Goal: Task Accomplishment & Management: Use online tool/utility

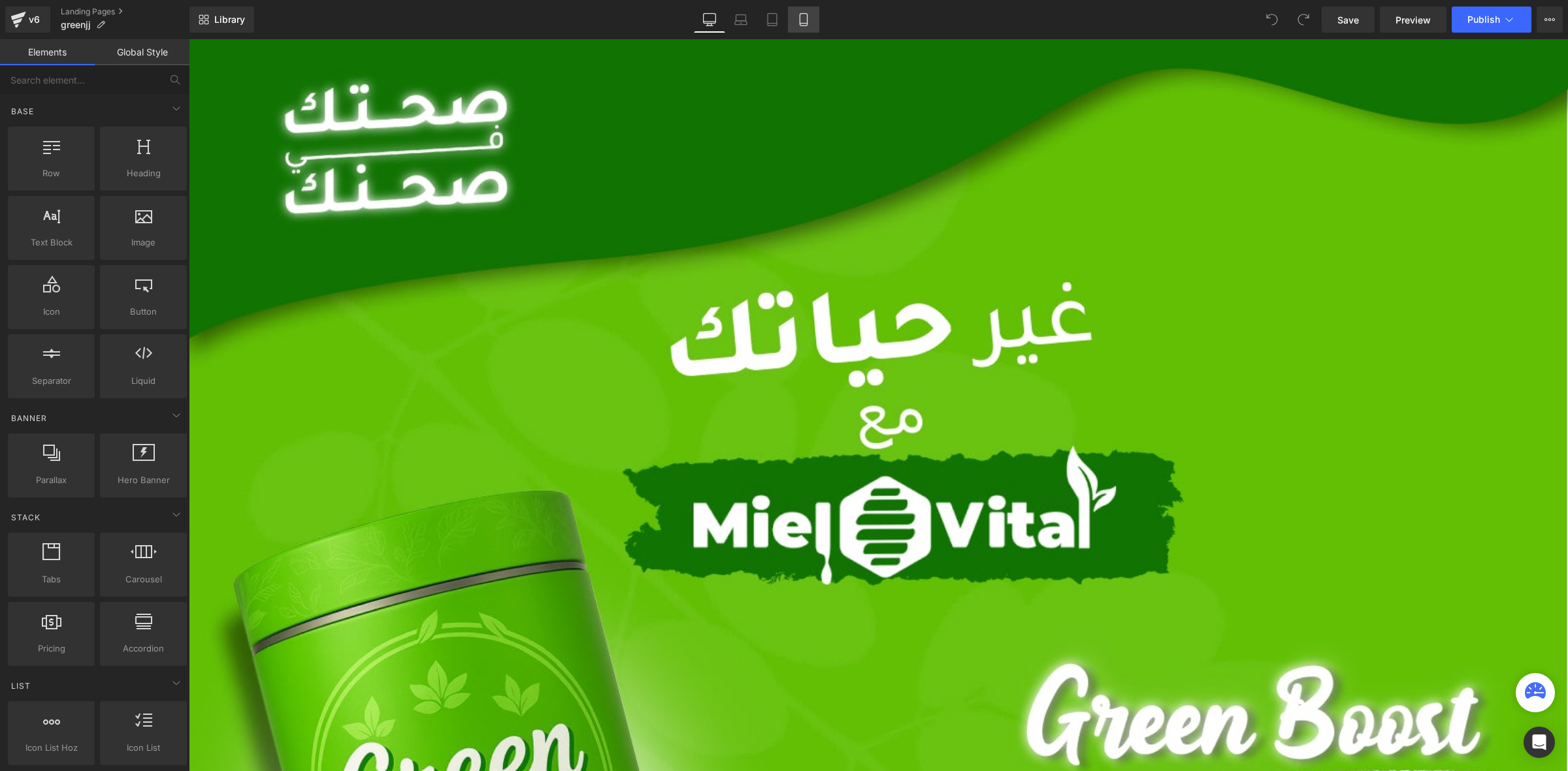
click at [792, 21] on link "Mobile" at bounding box center [803, 19] width 31 height 26
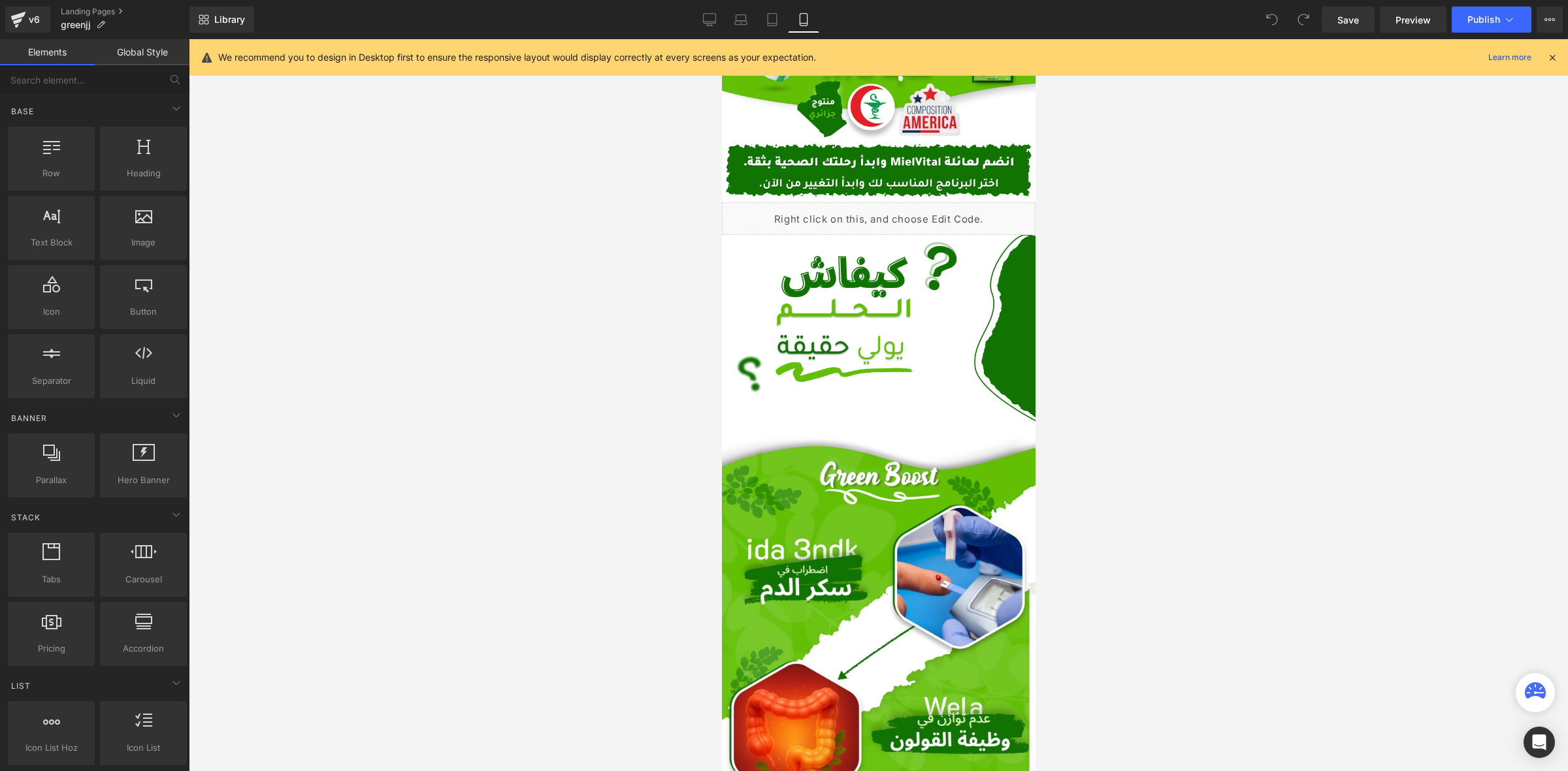
scroll to position [985, 0]
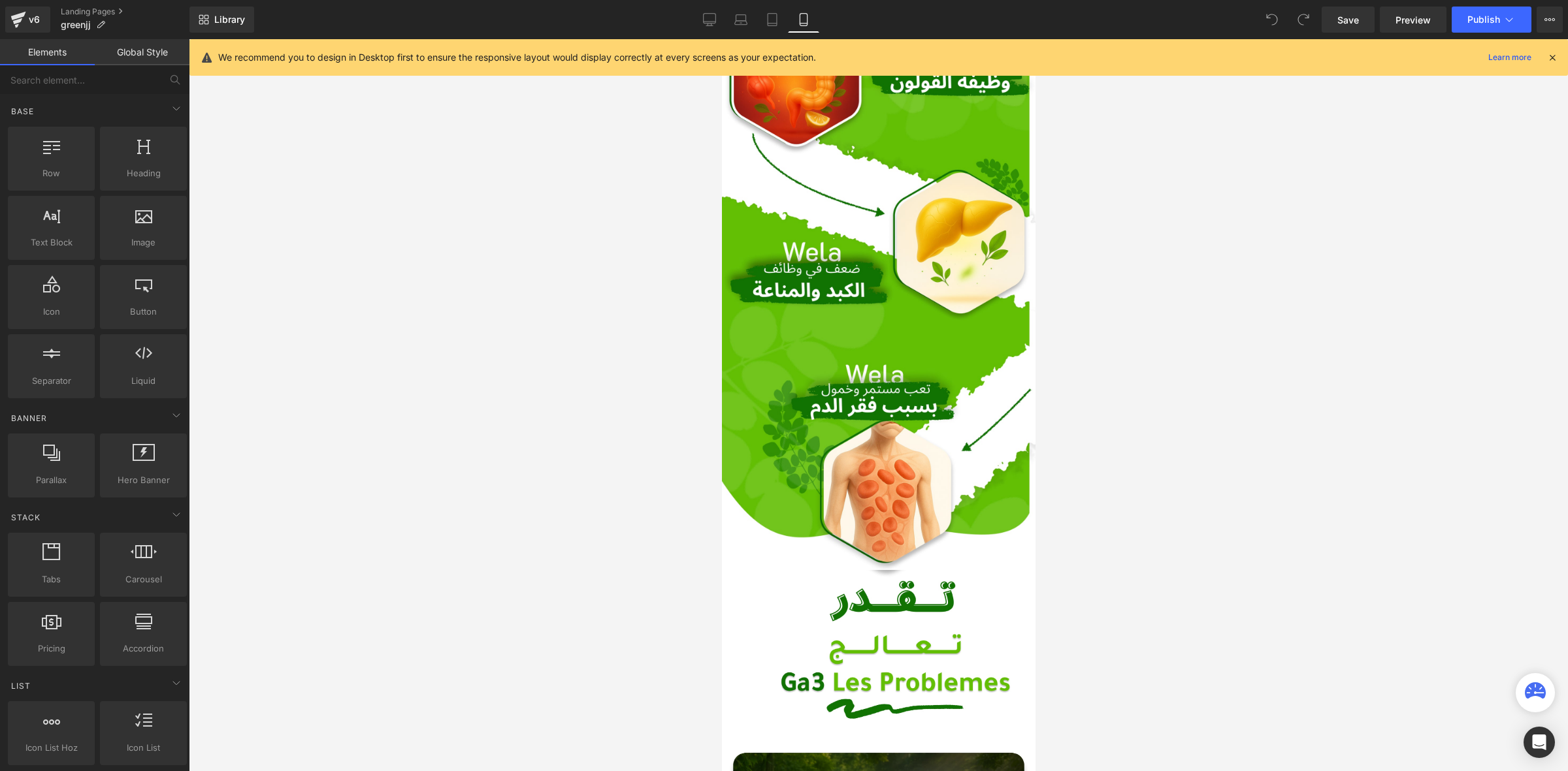
click at [1553, 54] on icon at bounding box center [1552, 57] width 12 height 12
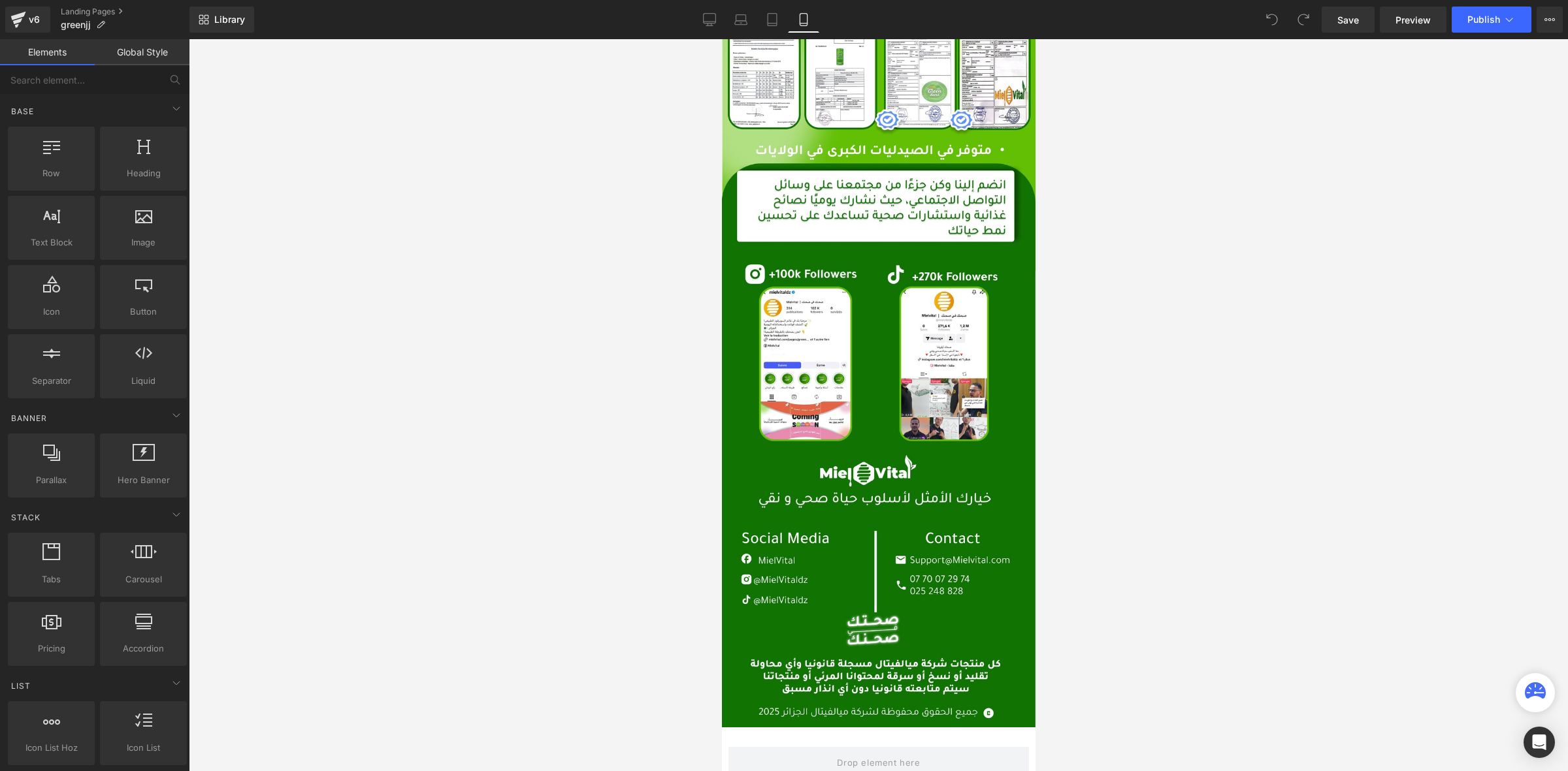
scroll to position [4423, 0]
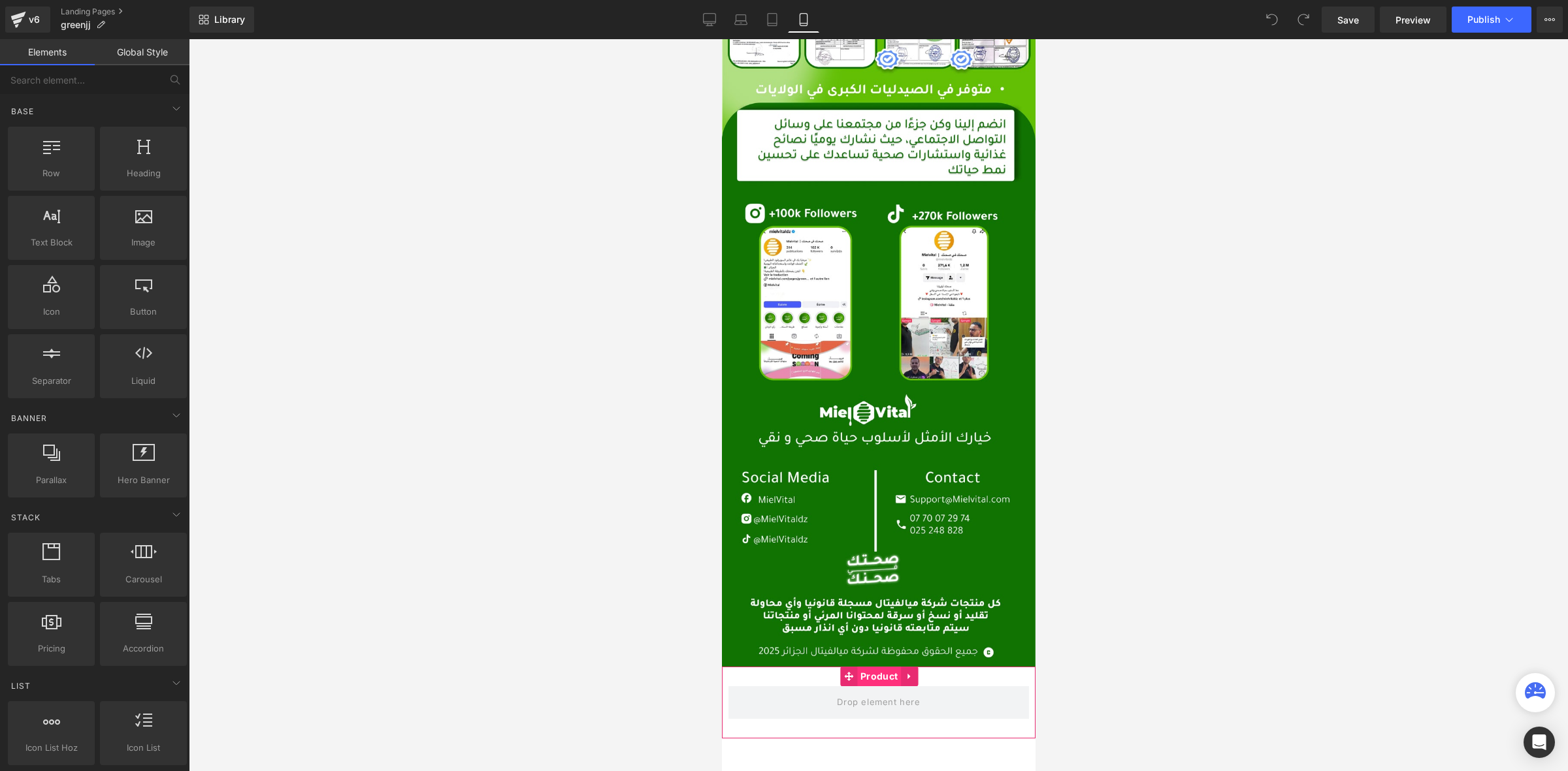
click at [872, 667] on span "Product" at bounding box center [878, 677] width 44 height 20
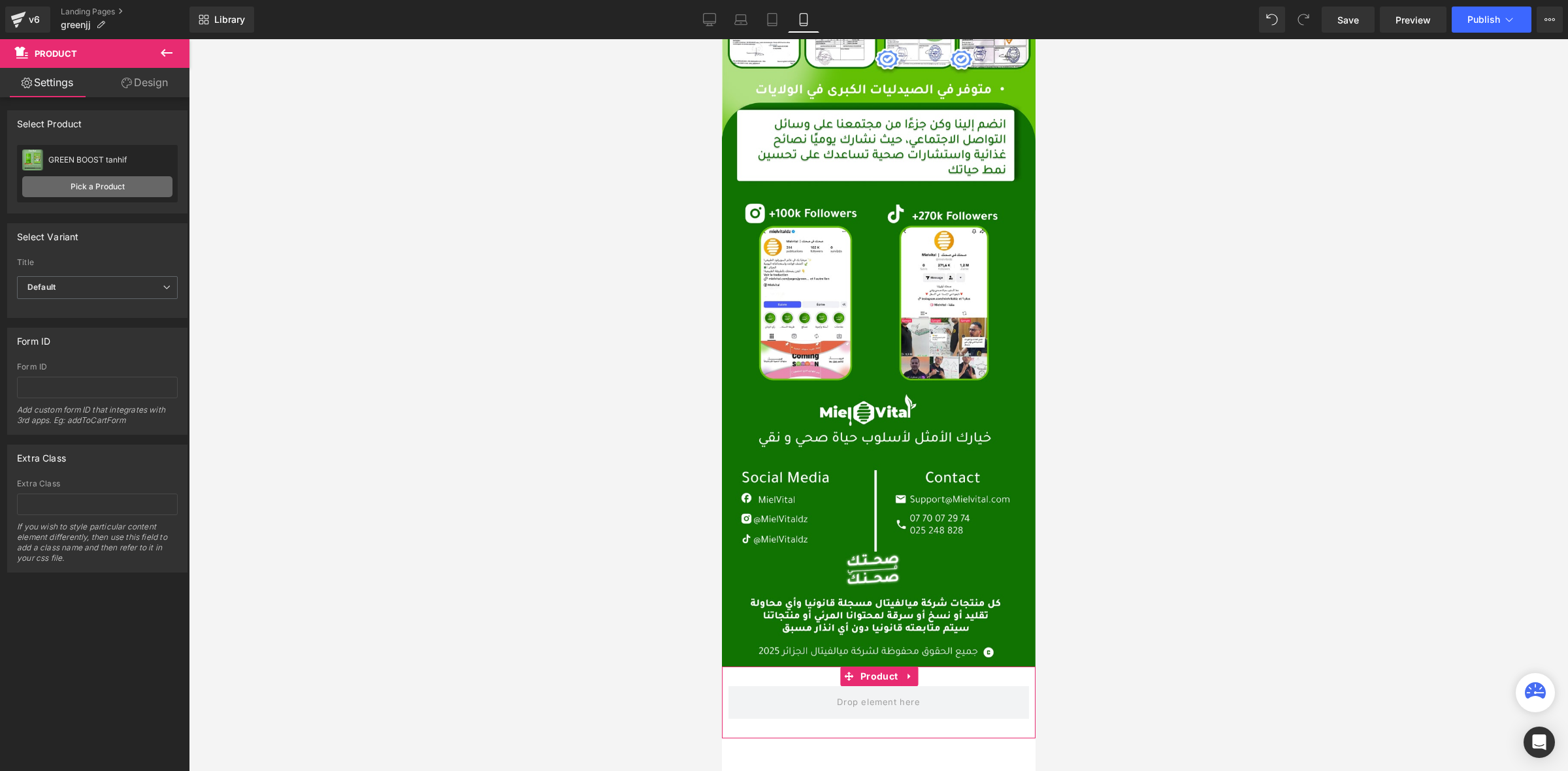
click at [90, 187] on link "Pick a Product" at bounding box center [97, 186] width 150 height 21
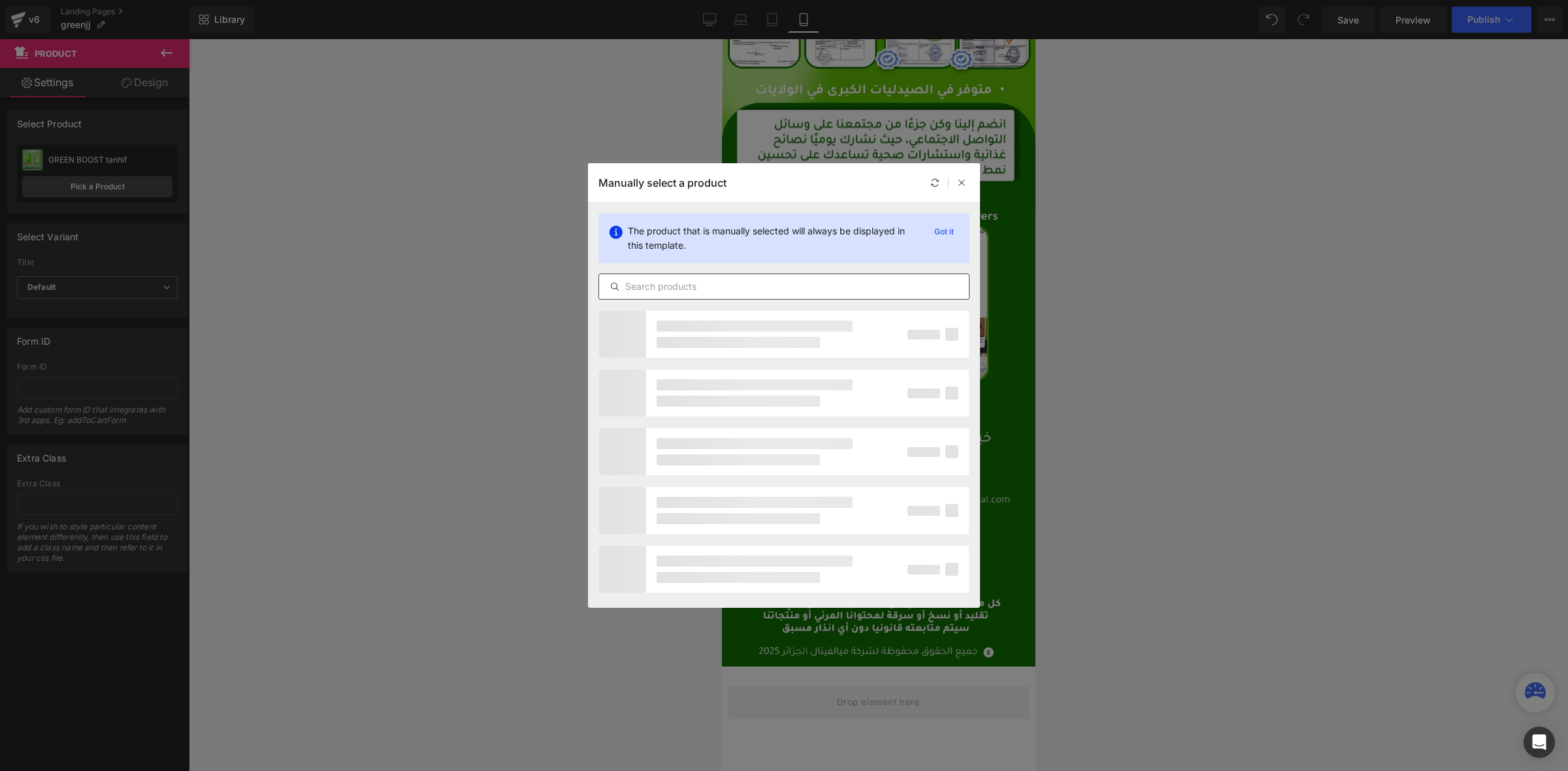
click at [677, 284] on input "text" at bounding box center [783, 286] width 370 height 15
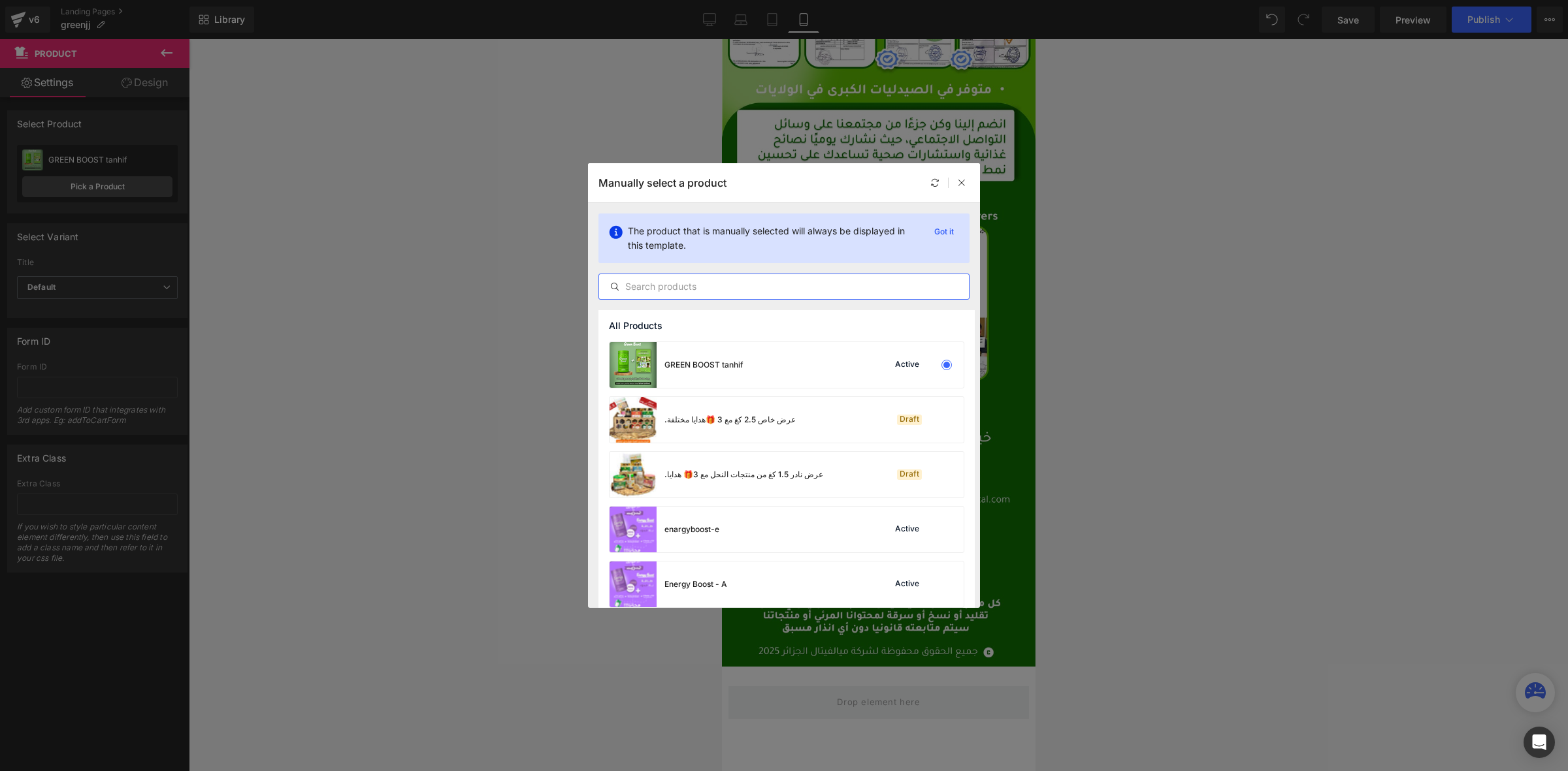
paste input "GREEN BOOST jl"
click at [655, 282] on input "GREEN BOOST jl" at bounding box center [783, 286] width 370 height 15
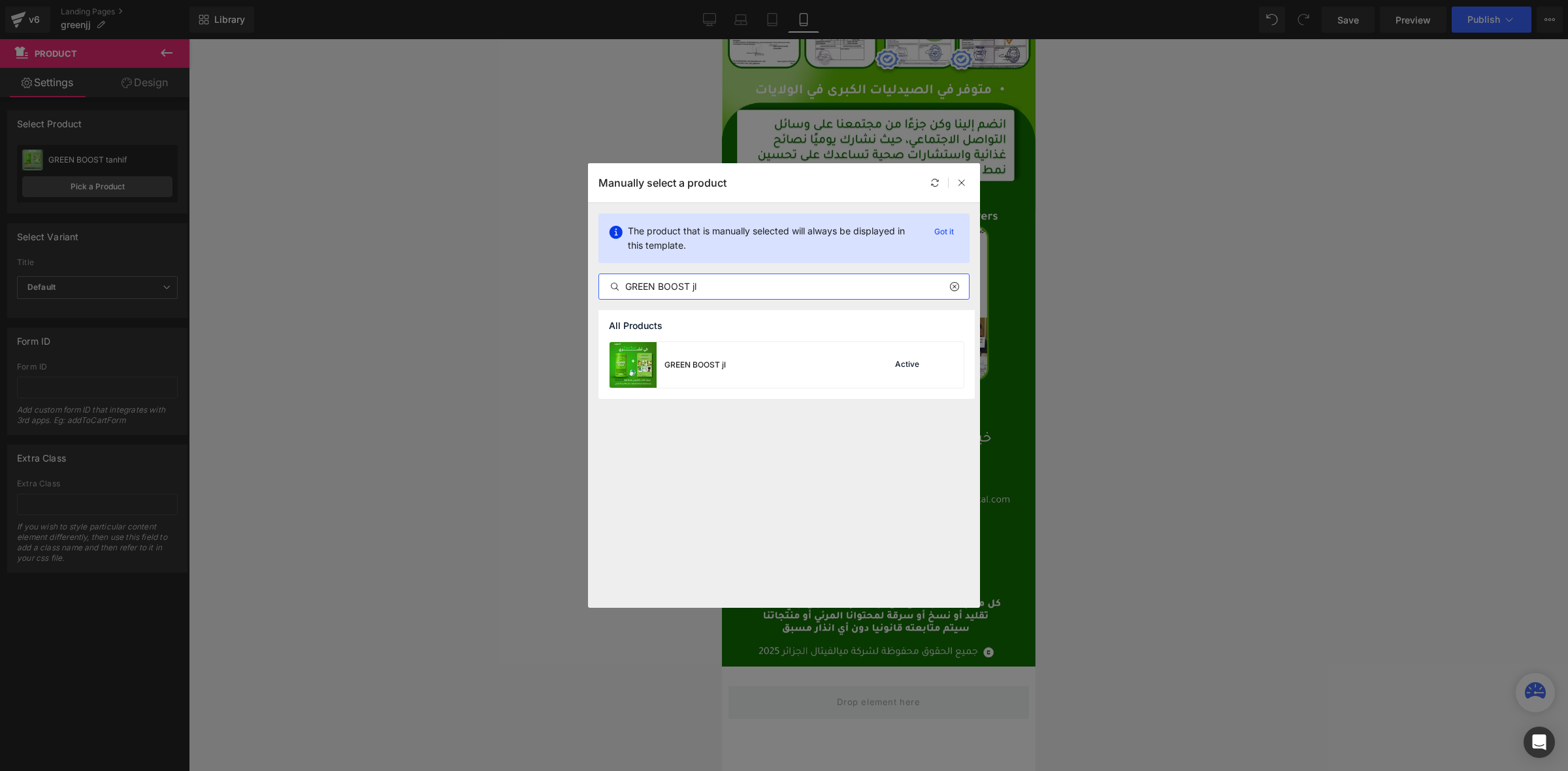
click at [703, 279] on input "GREEN BOOST jl" at bounding box center [783, 286] width 370 height 15
type input "GREEN BOOST jl"
click at [688, 369] on div "GREEN BOOST jl" at bounding box center [695, 365] width 61 height 12
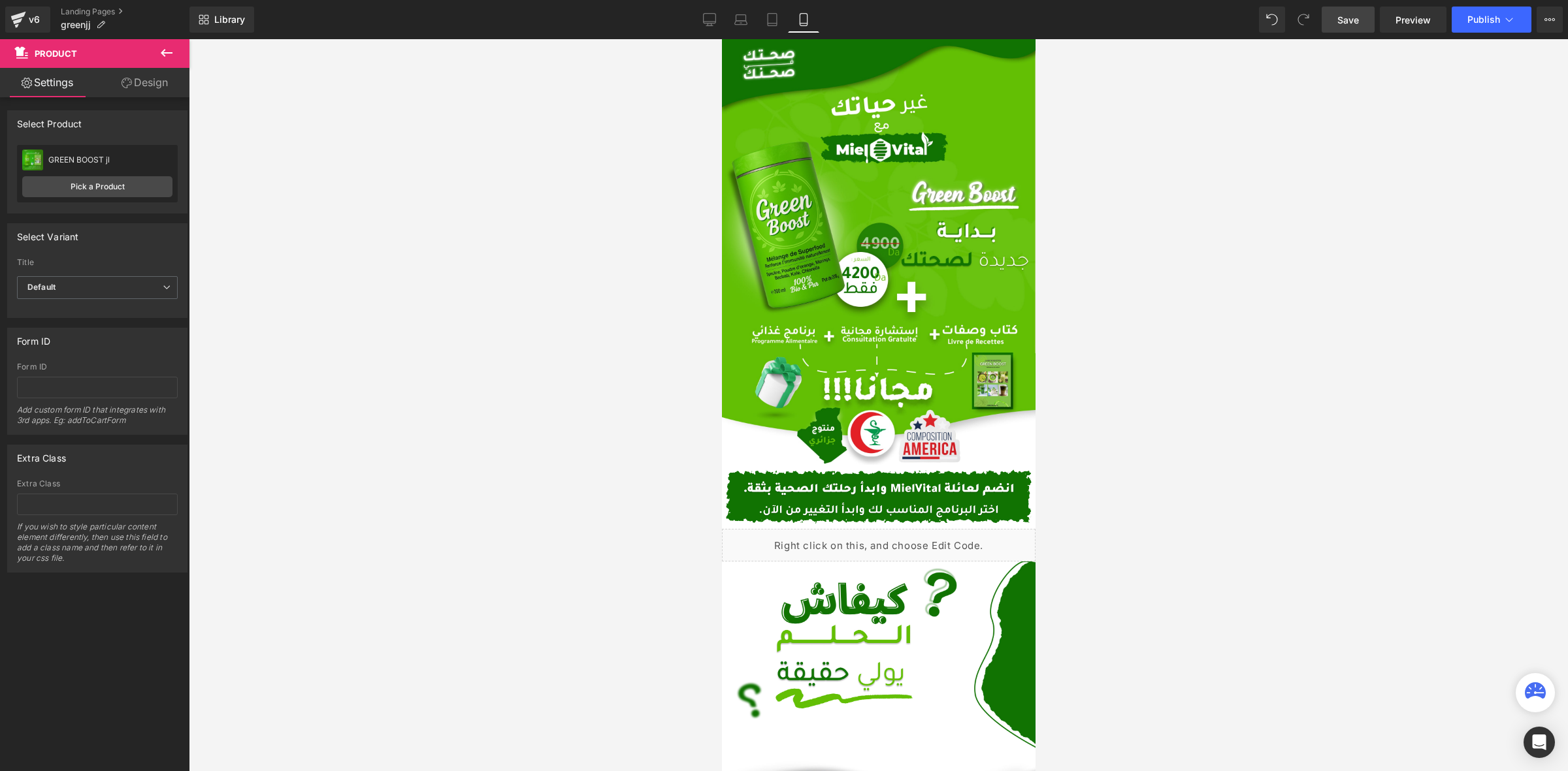
click at [1358, 21] on span "Save" at bounding box center [1348, 20] width 22 height 13
click at [1478, 14] on span "Publish" at bounding box center [1483, 20] width 32 height 11
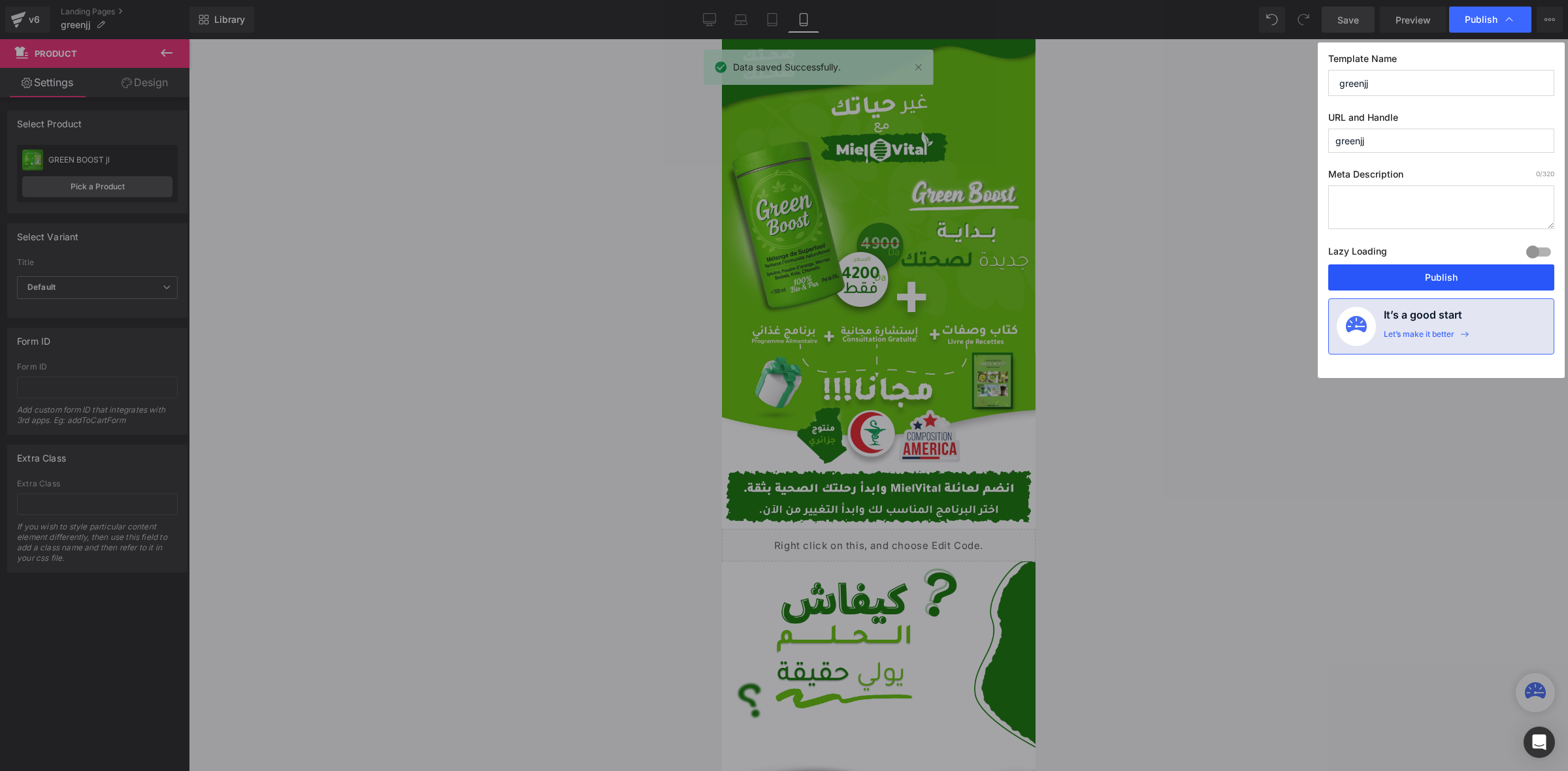
click at [1392, 274] on button "Publish" at bounding box center [1440, 277] width 226 height 26
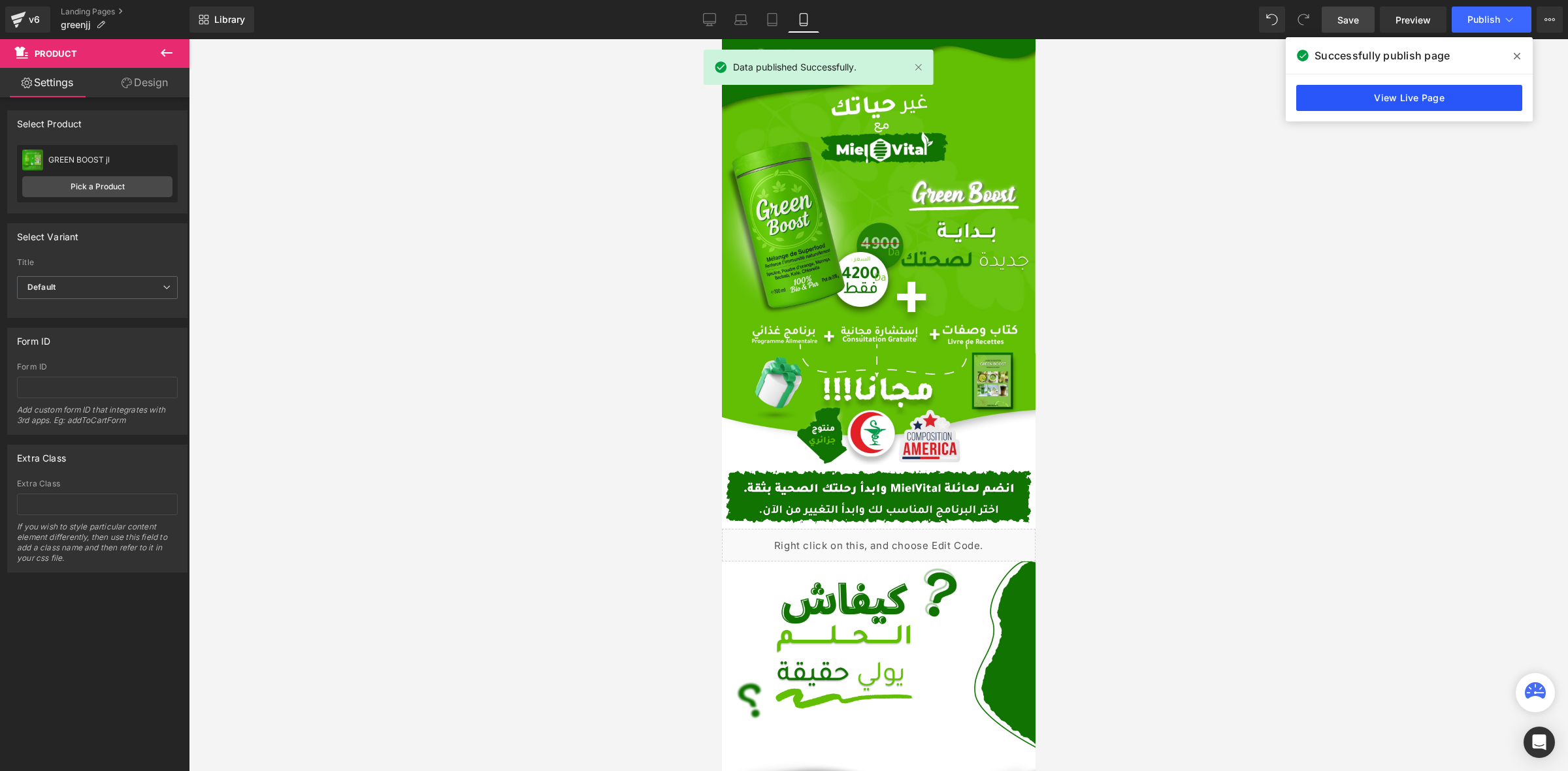
click at [1441, 95] on link "View Live Page" at bounding box center [1408, 97] width 226 height 26
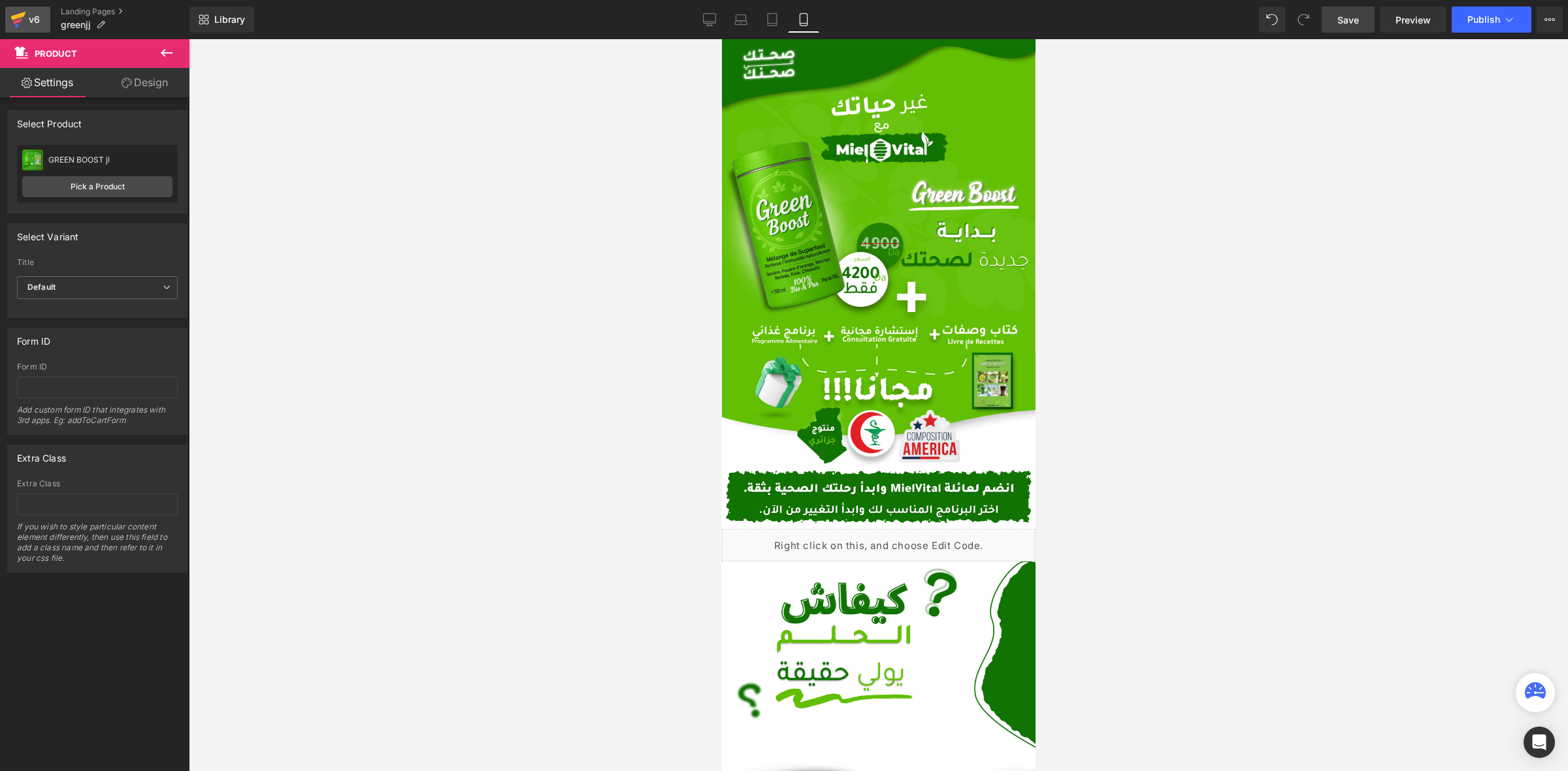
click at [28, 18] on div "v6" at bounding box center [34, 19] width 16 height 17
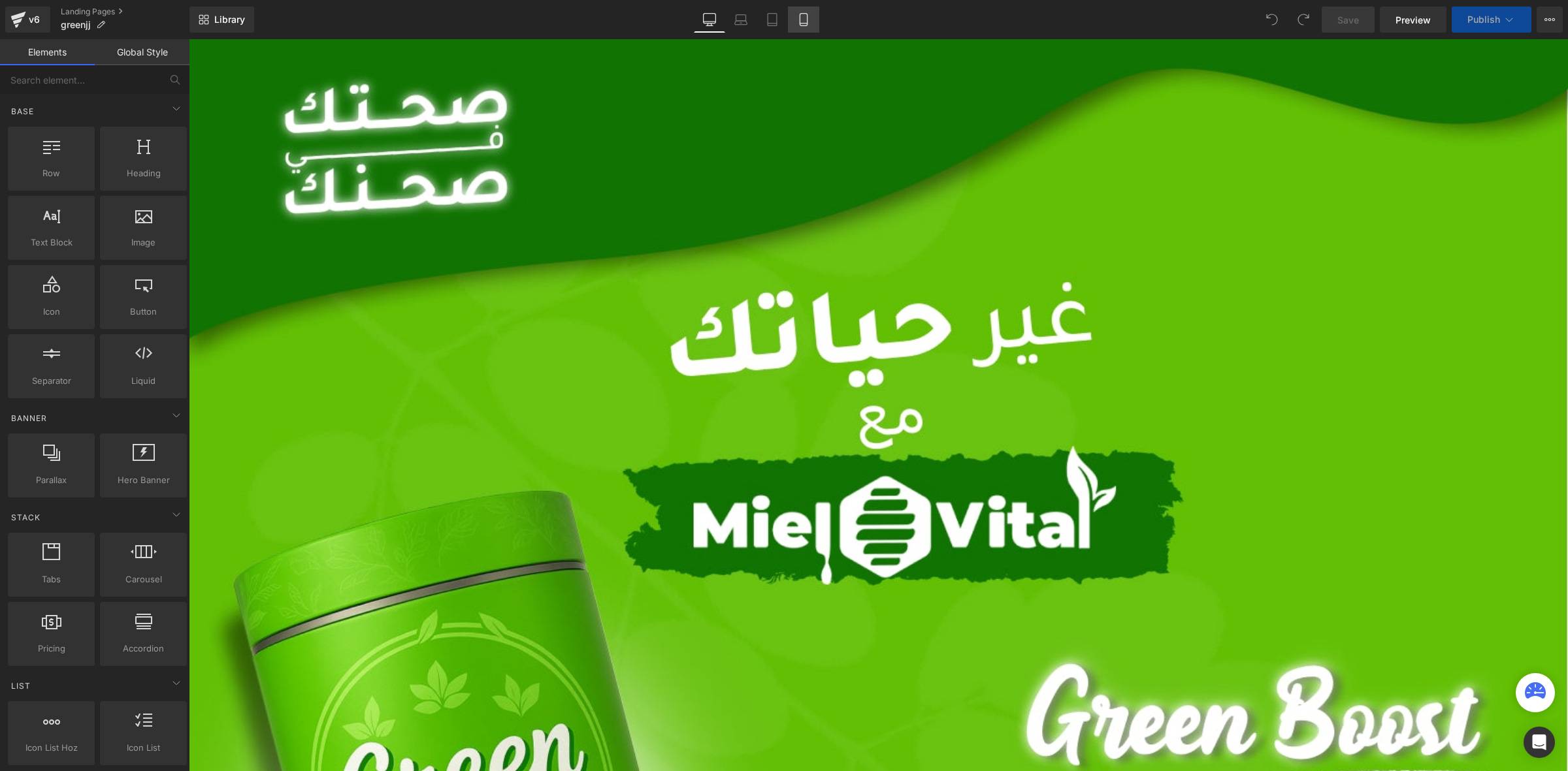
click at [806, 18] on icon at bounding box center [803, 20] width 13 height 13
click at [807, 18] on icon at bounding box center [803, 20] width 13 height 13
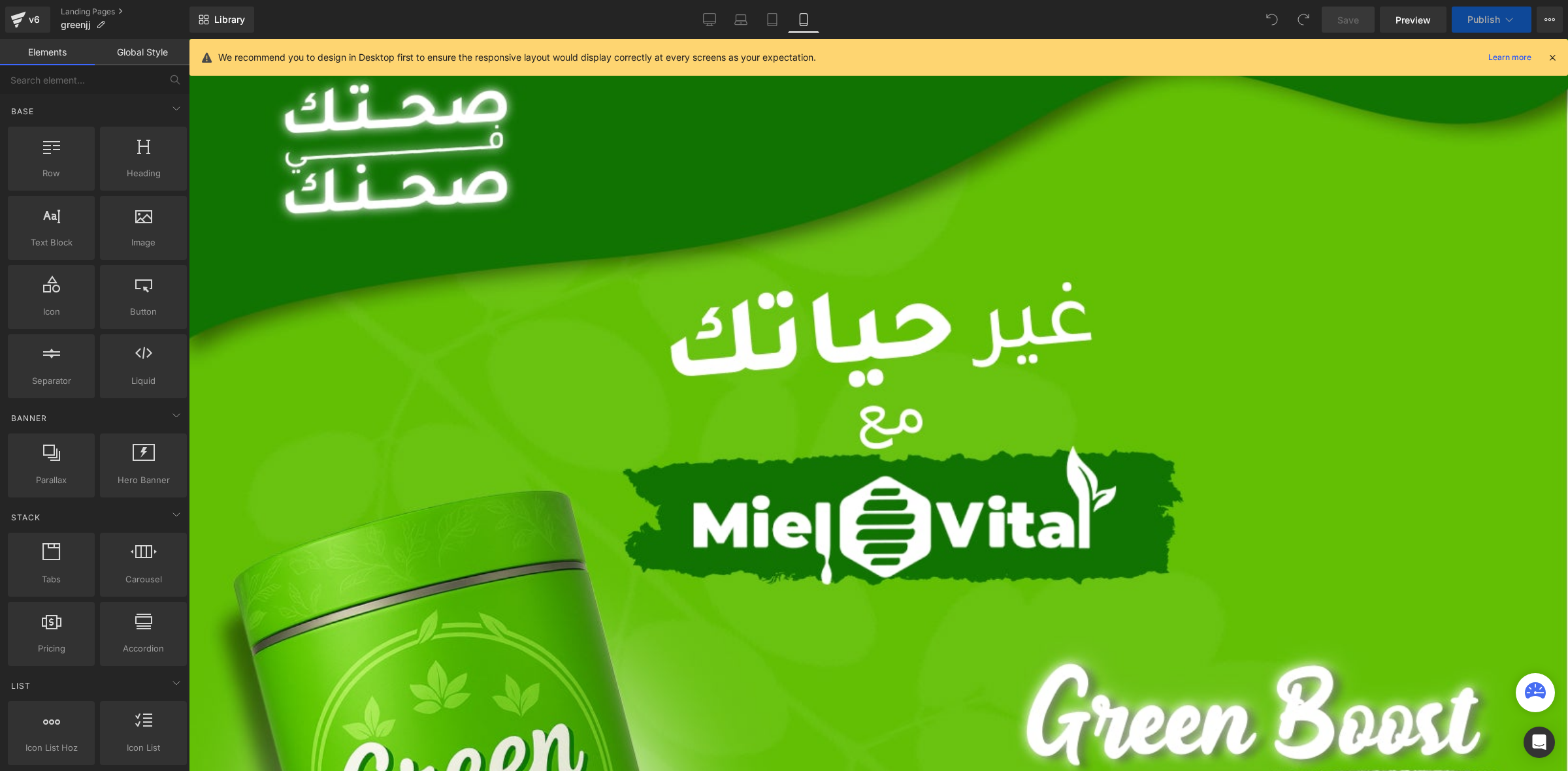
scroll to position [326, 0]
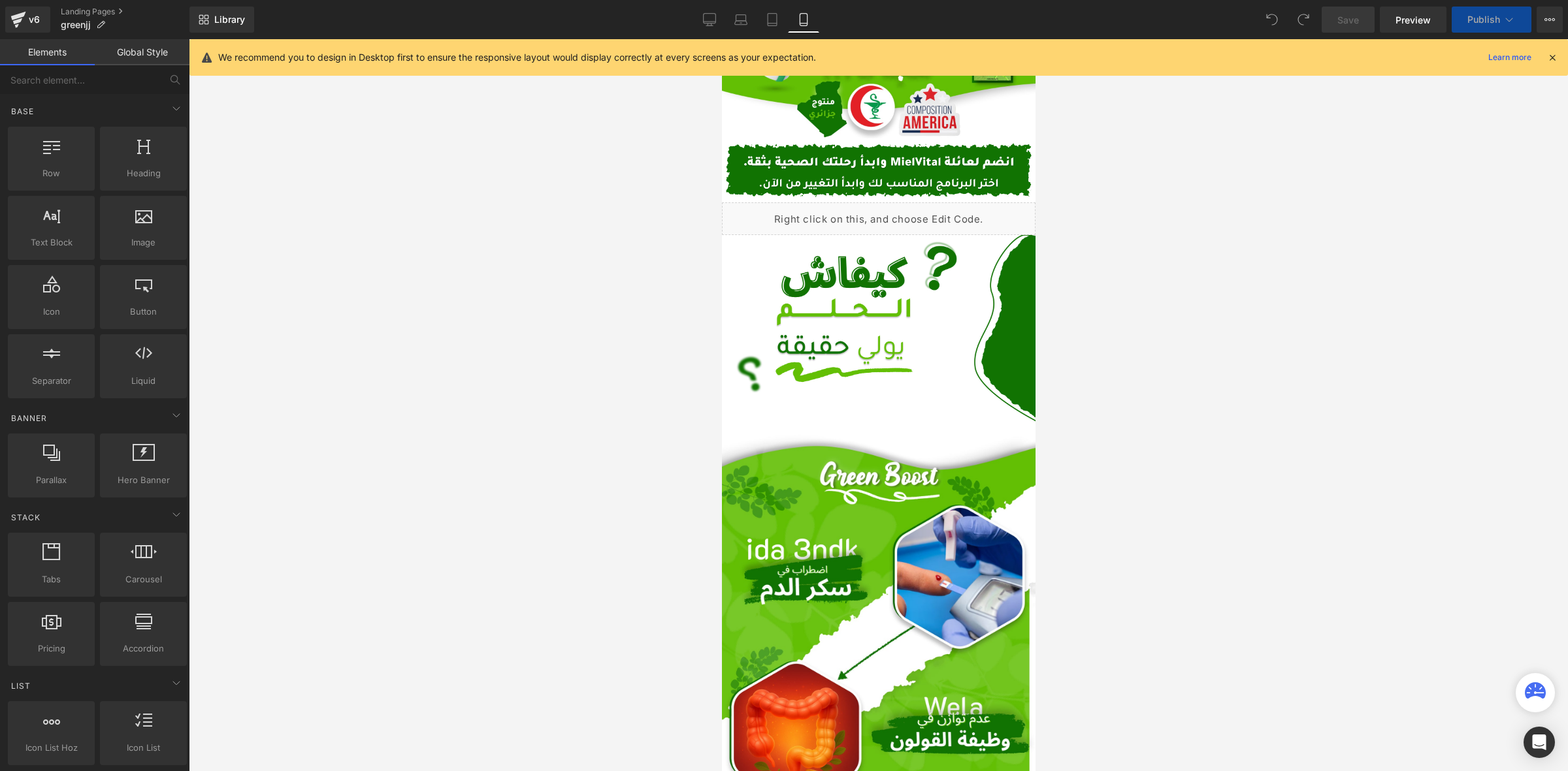
click at [804, 22] on icon at bounding box center [803, 20] width 13 height 13
click at [1555, 56] on icon at bounding box center [1552, 57] width 12 height 12
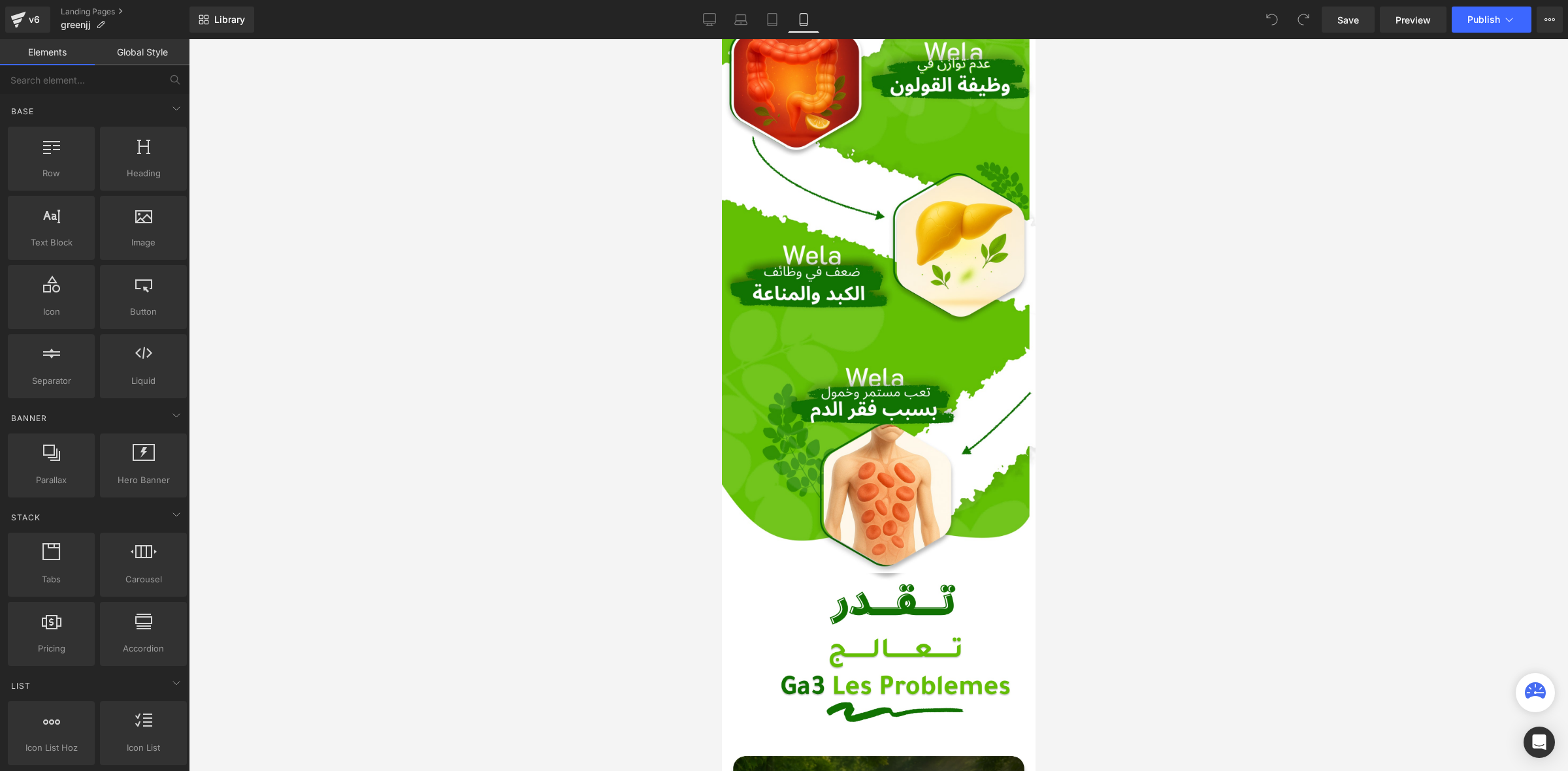
scroll to position [1142, 0]
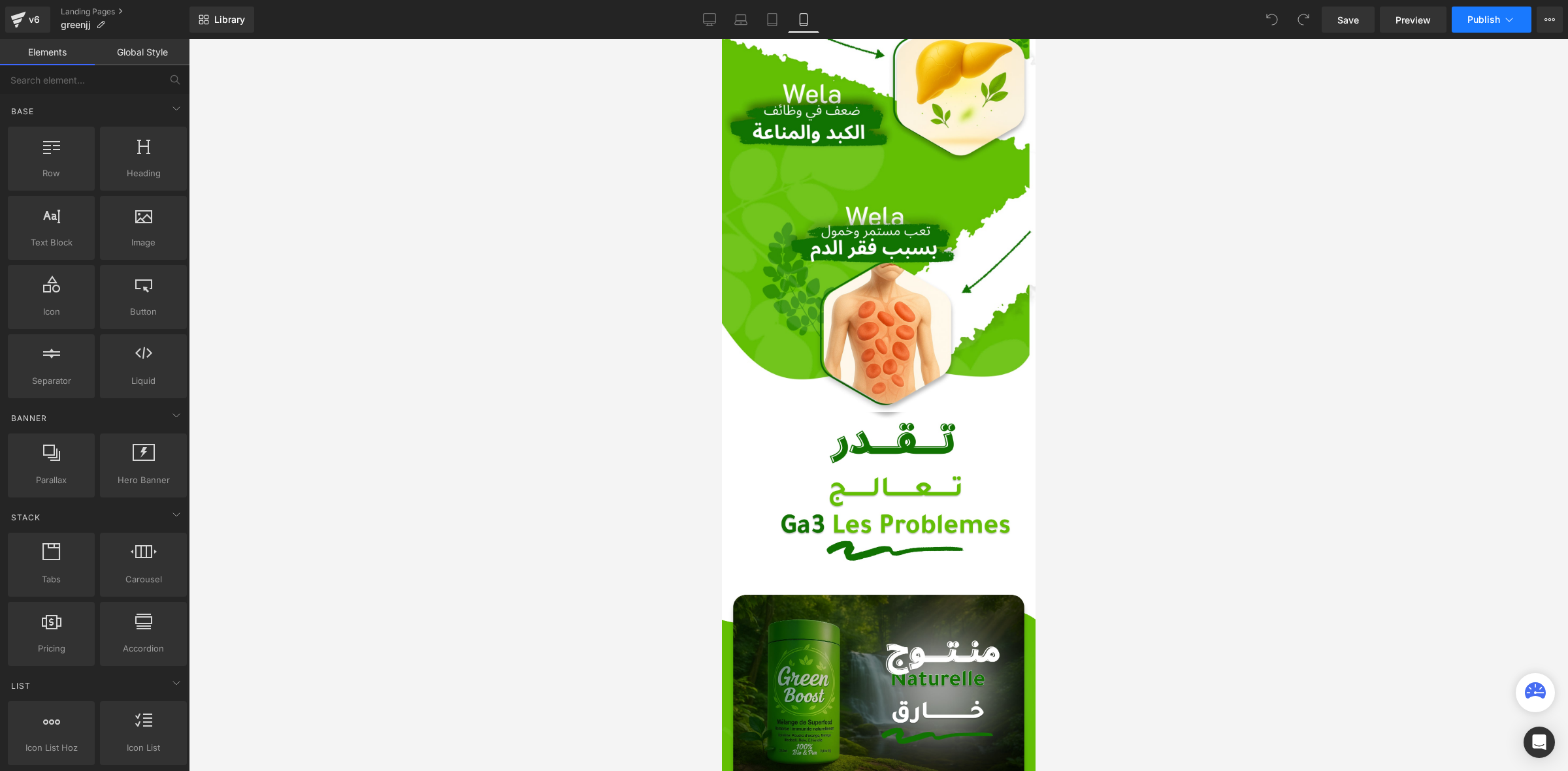
click at [1471, 30] on button "Publish" at bounding box center [1491, 19] width 80 height 26
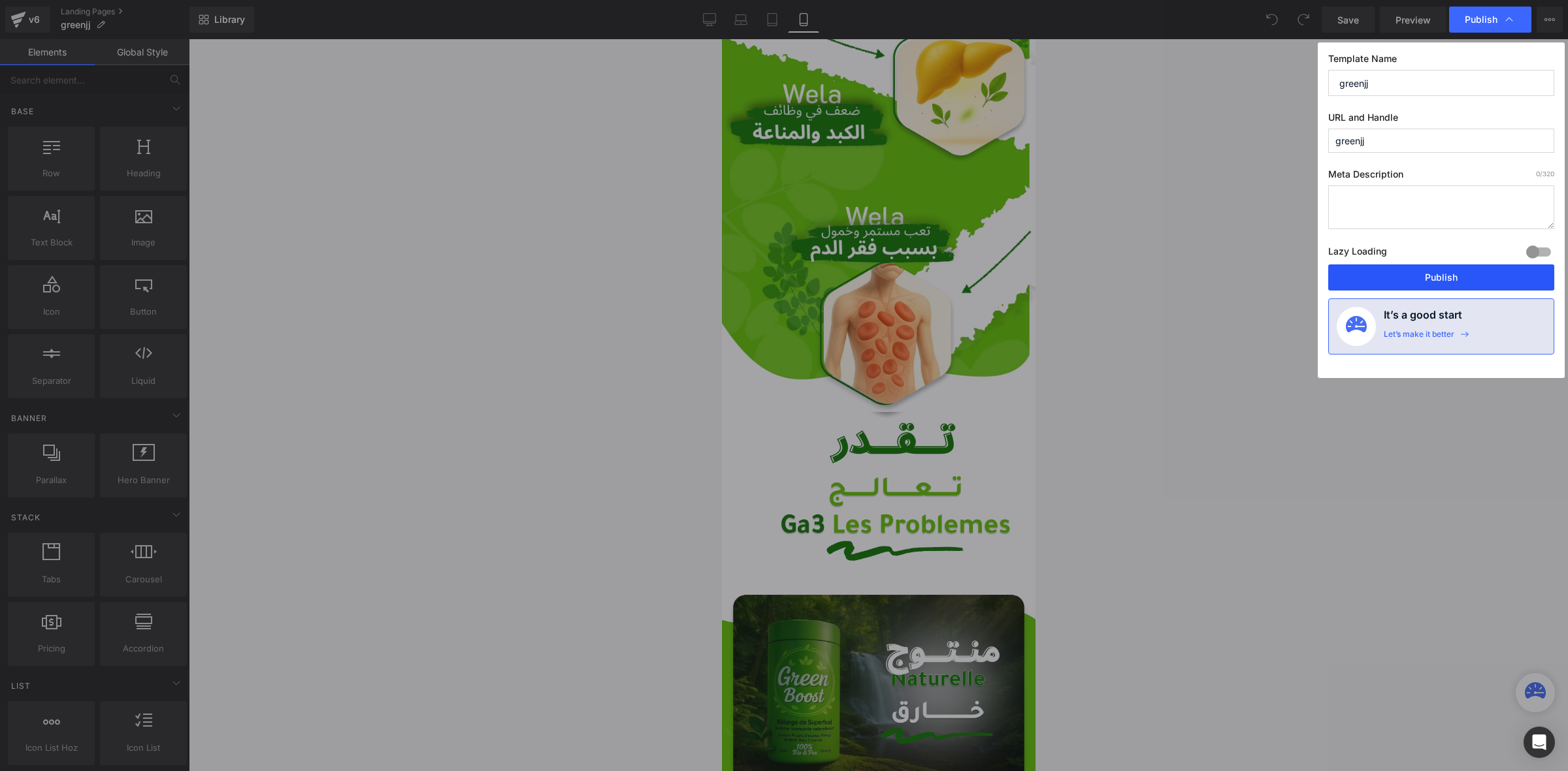
click at [1401, 278] on button "Publish" at bounding box center [1440, 277] width 226 height 26
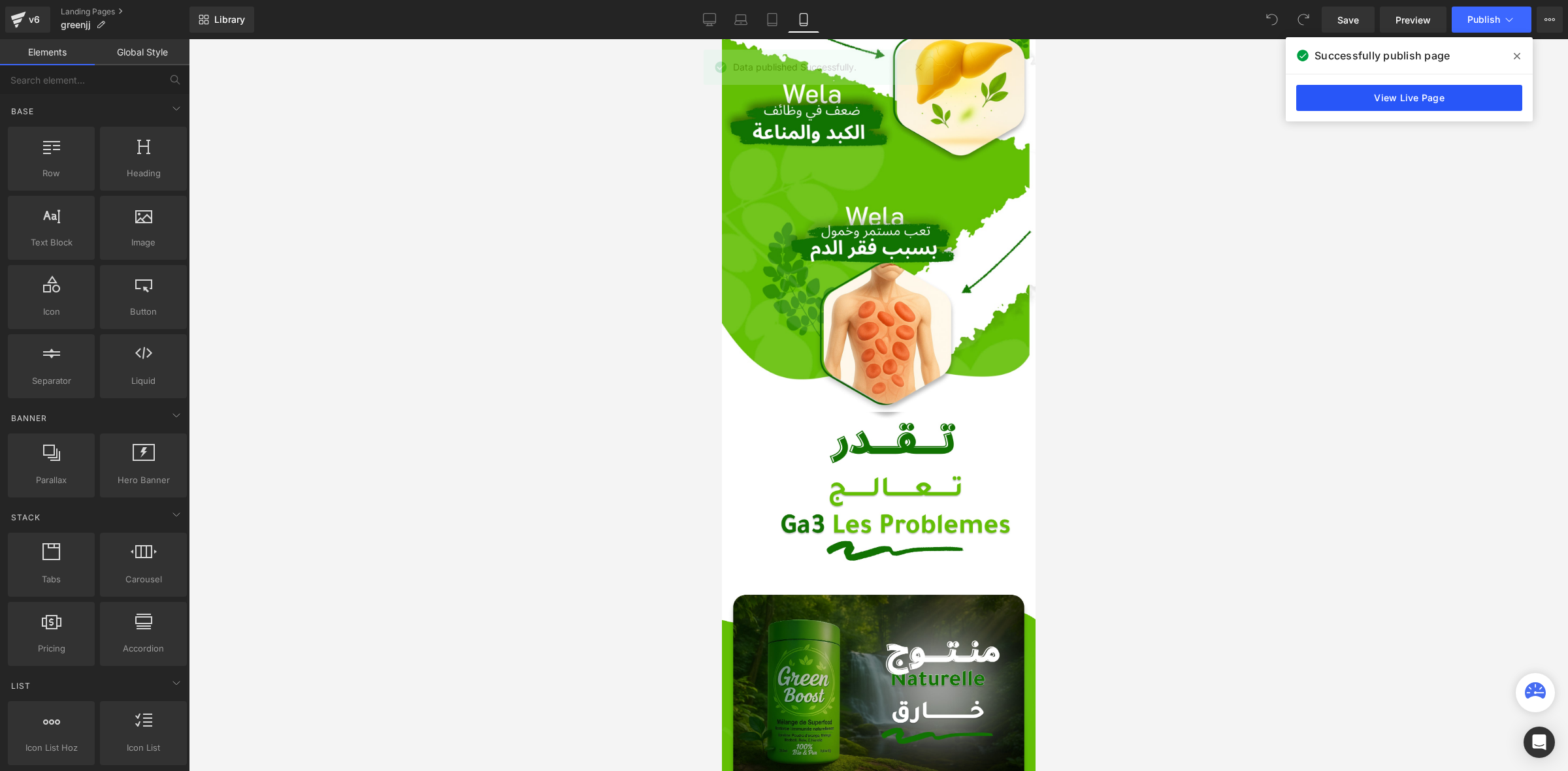
click at [1344, 94] on link "View Live Page" at bounding box center [1408, 97] width 226 height 26
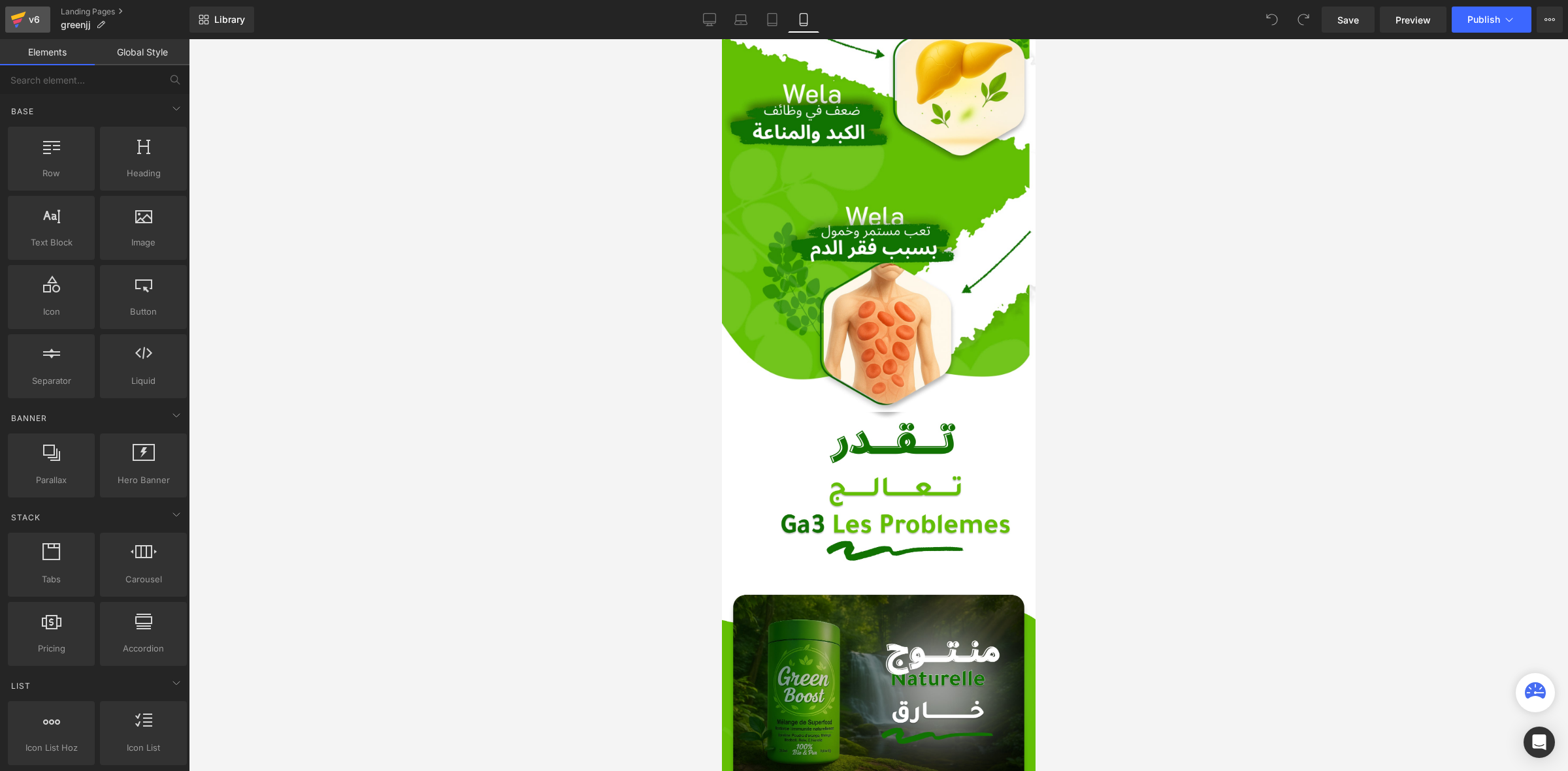
click at [17, 15] on icon at bounding box center [18, 15] width 15 height 8
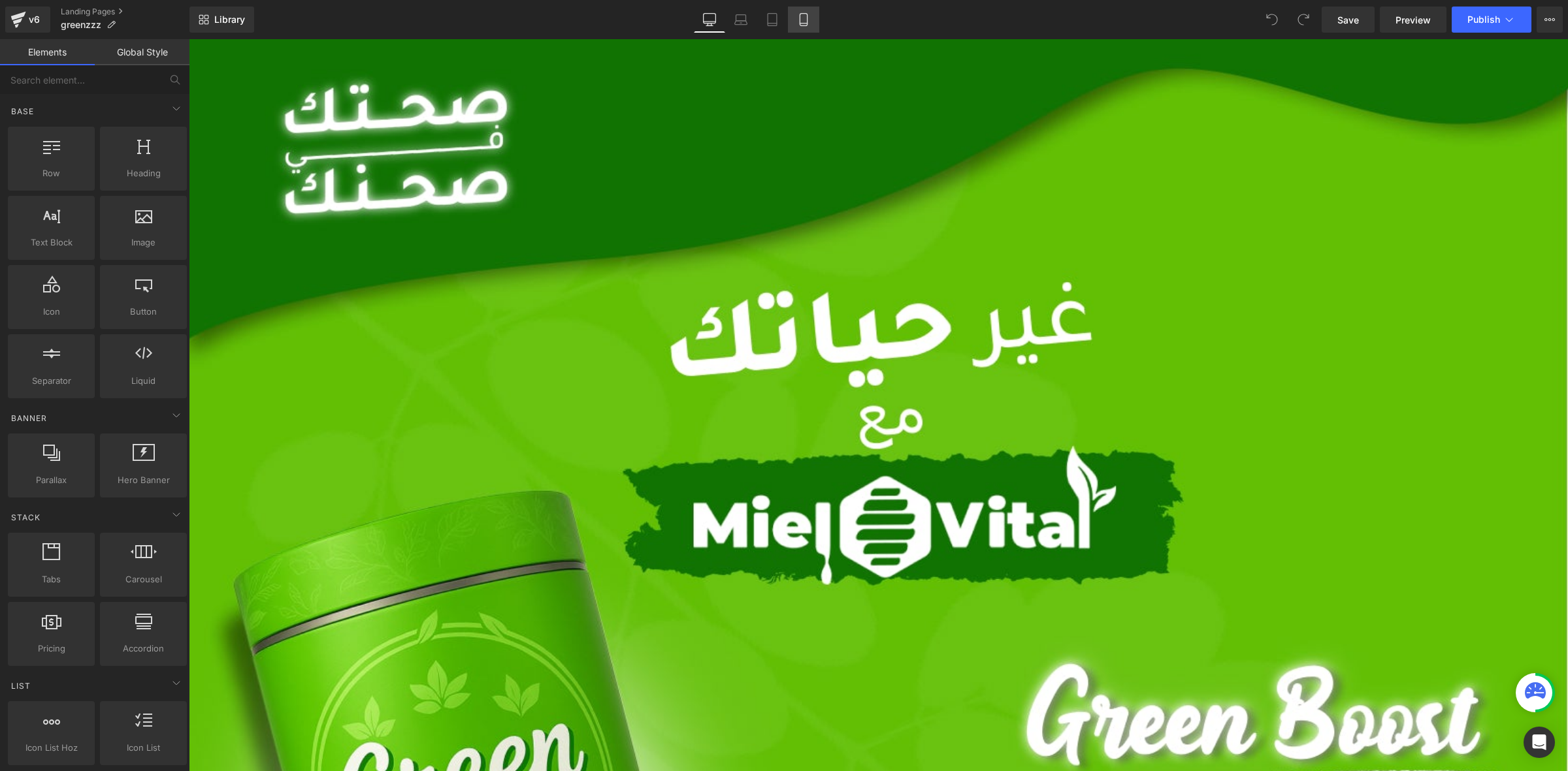
click at [797, 15] on icon at bounding box center [803, 20] width 13 height 13
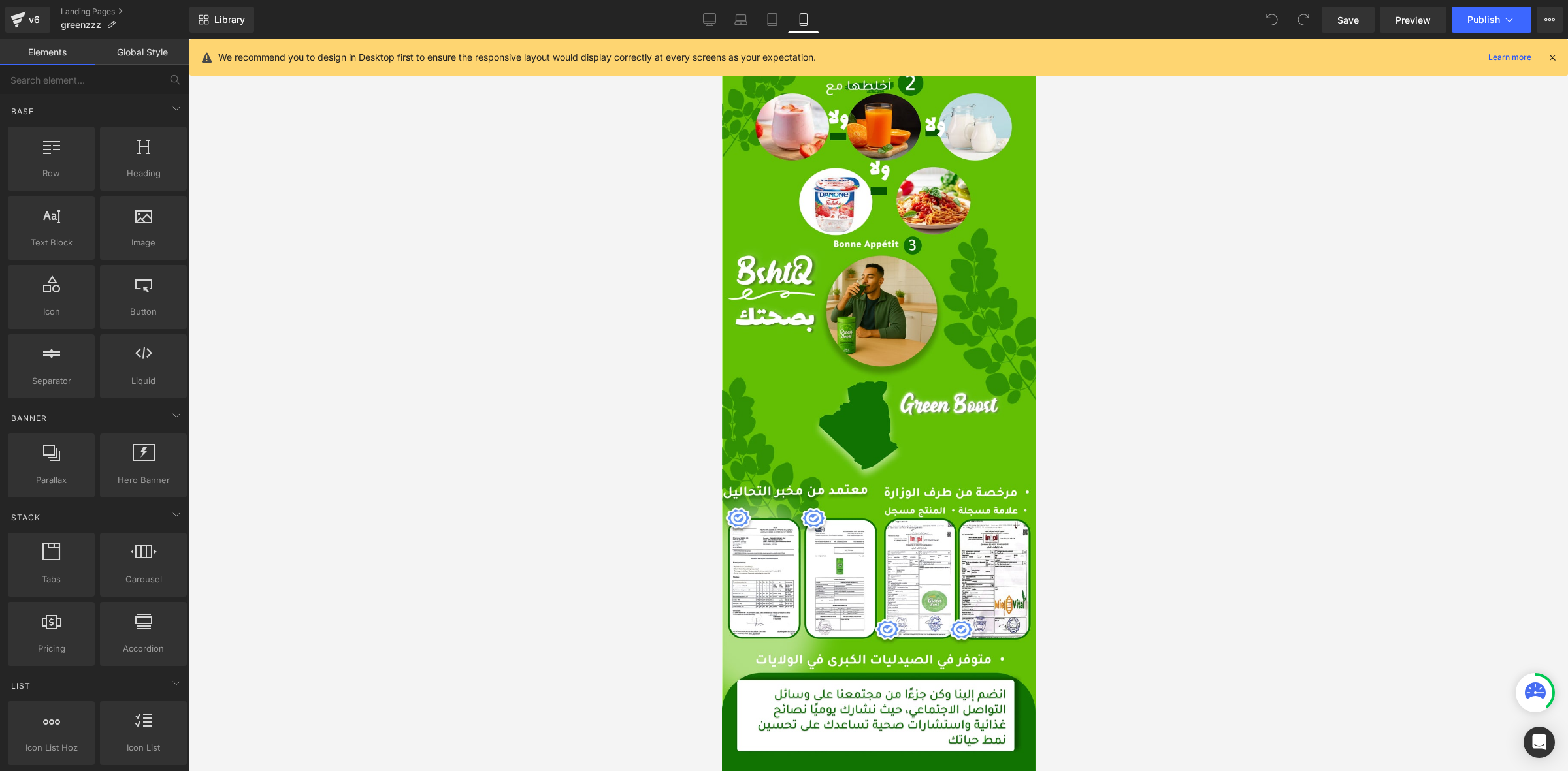
scroll to position [5786, 0]
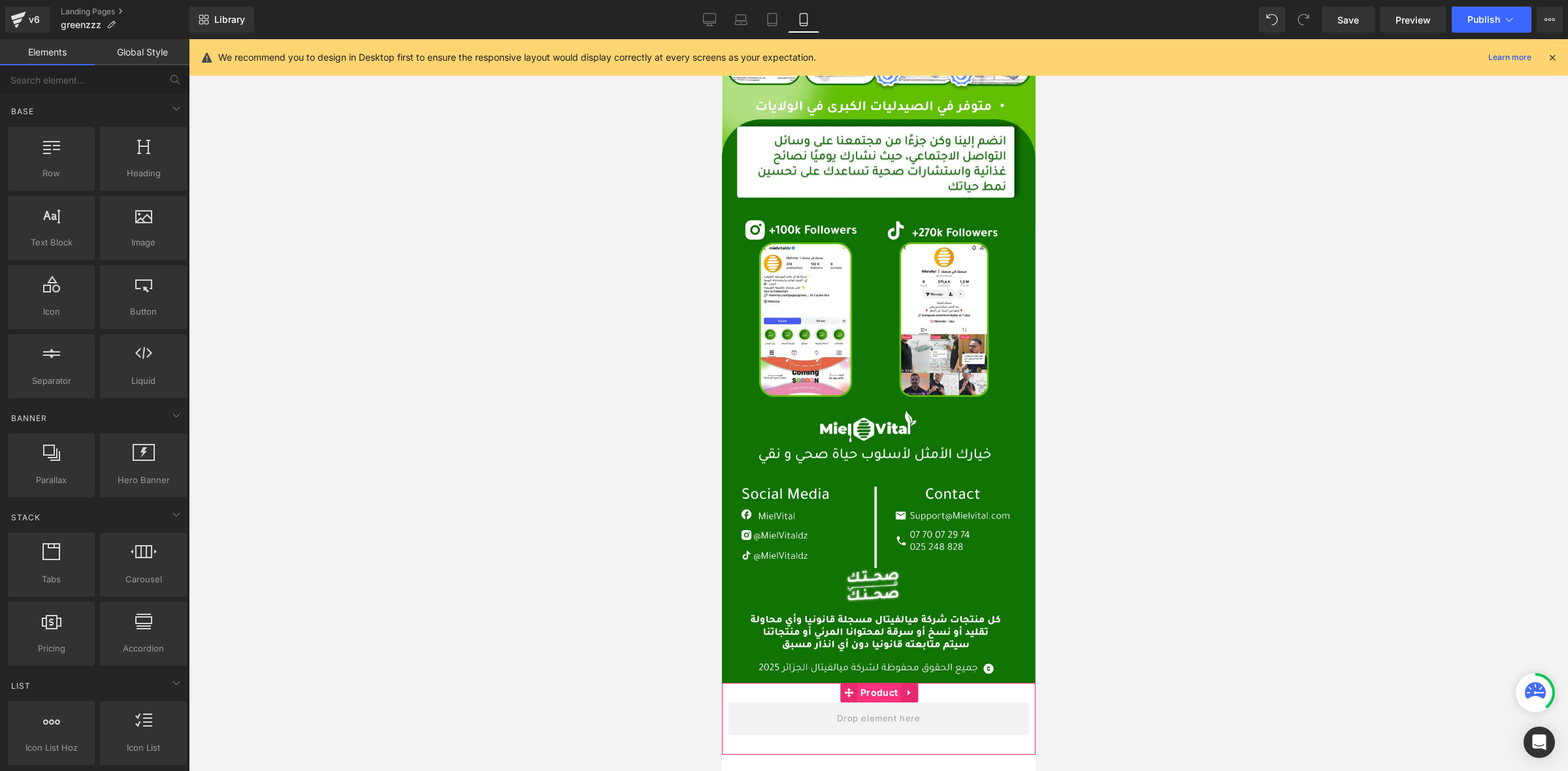
click at [869, 683] on span "Product" at bounding box center [878, 693] width 44 height 20
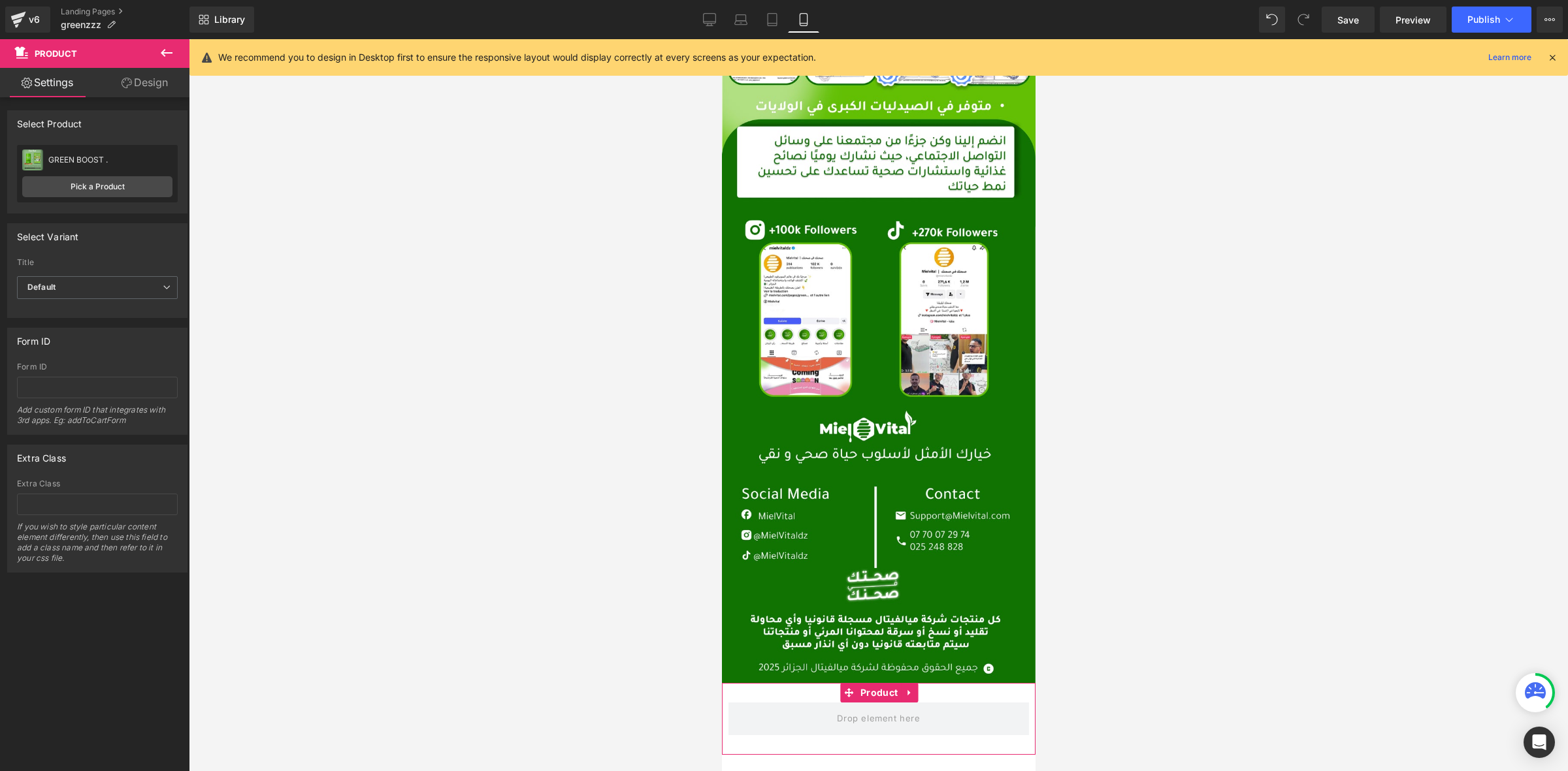
click at [94, 158] on div "GREEN BOOST ." at bounding box center [111, 160] width 124 height 9
click at [102, 191] on link "Pick a Product" at bounding box center [97, 186] width 150 height 21
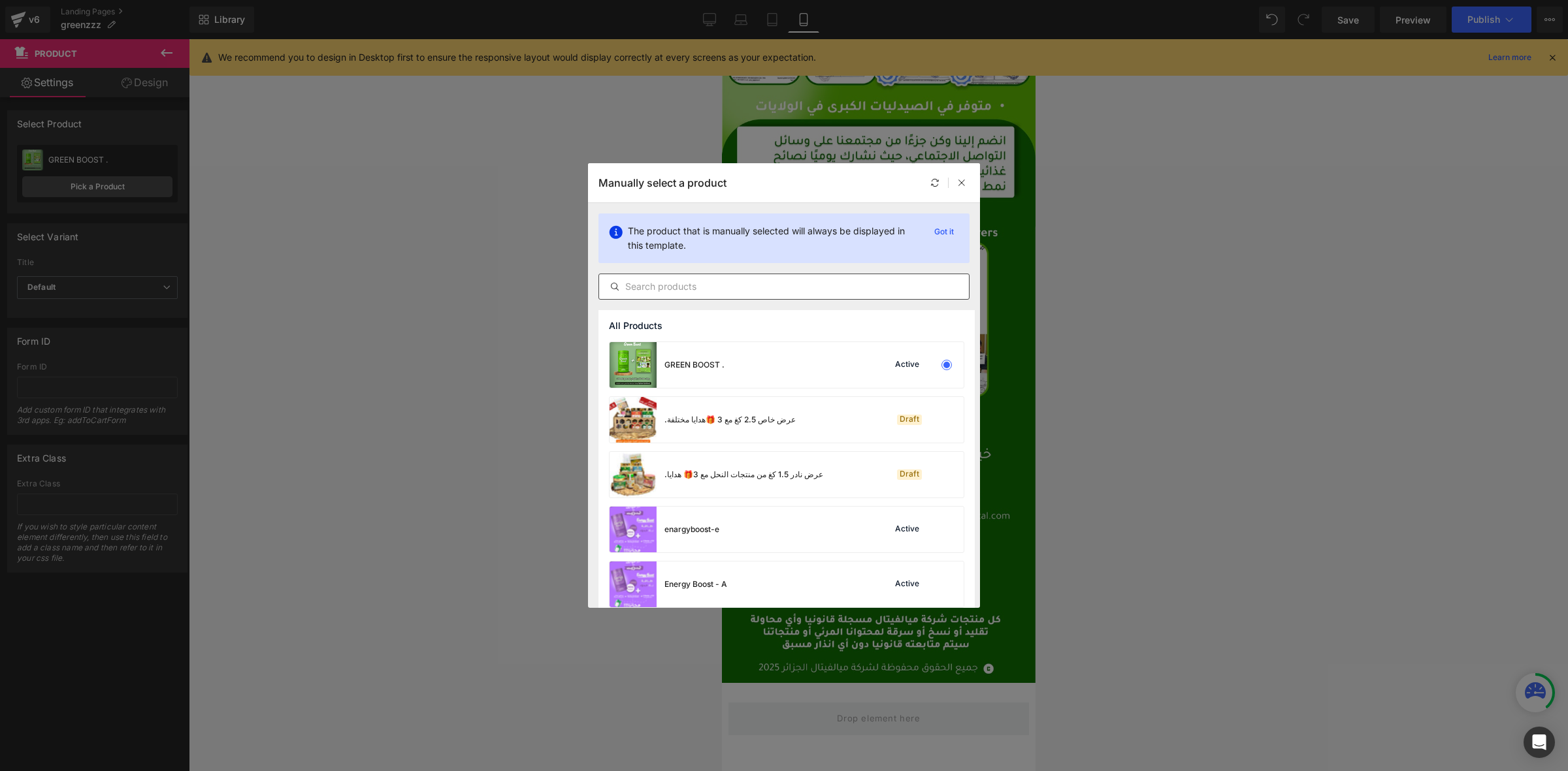
click at [680, 286] on input "text" at bounding box center [783, 286] width 370 height 15
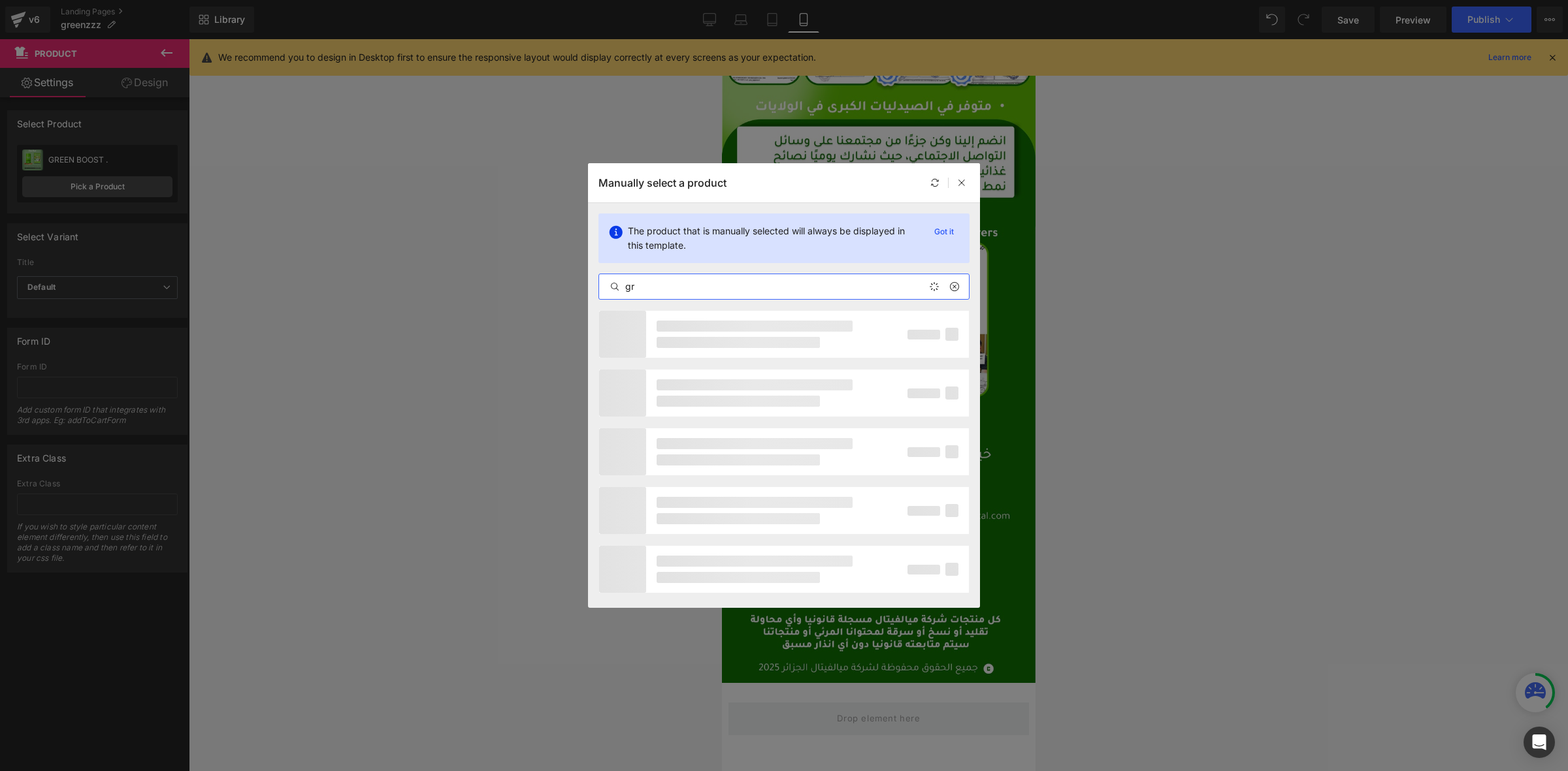
type input "g"
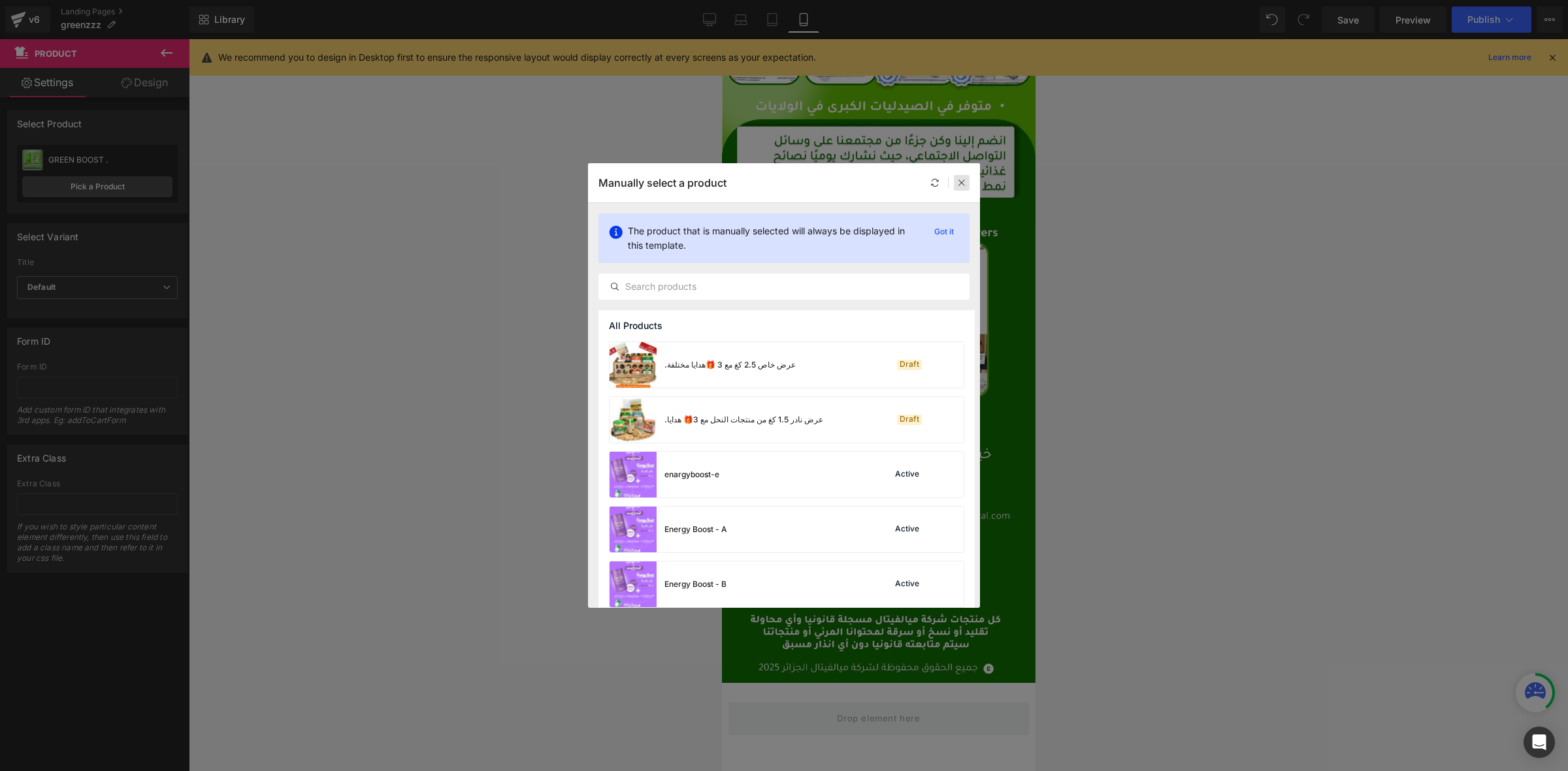
click at [958, 187] on icon at bounding box center [961, 182] width 9 height 9
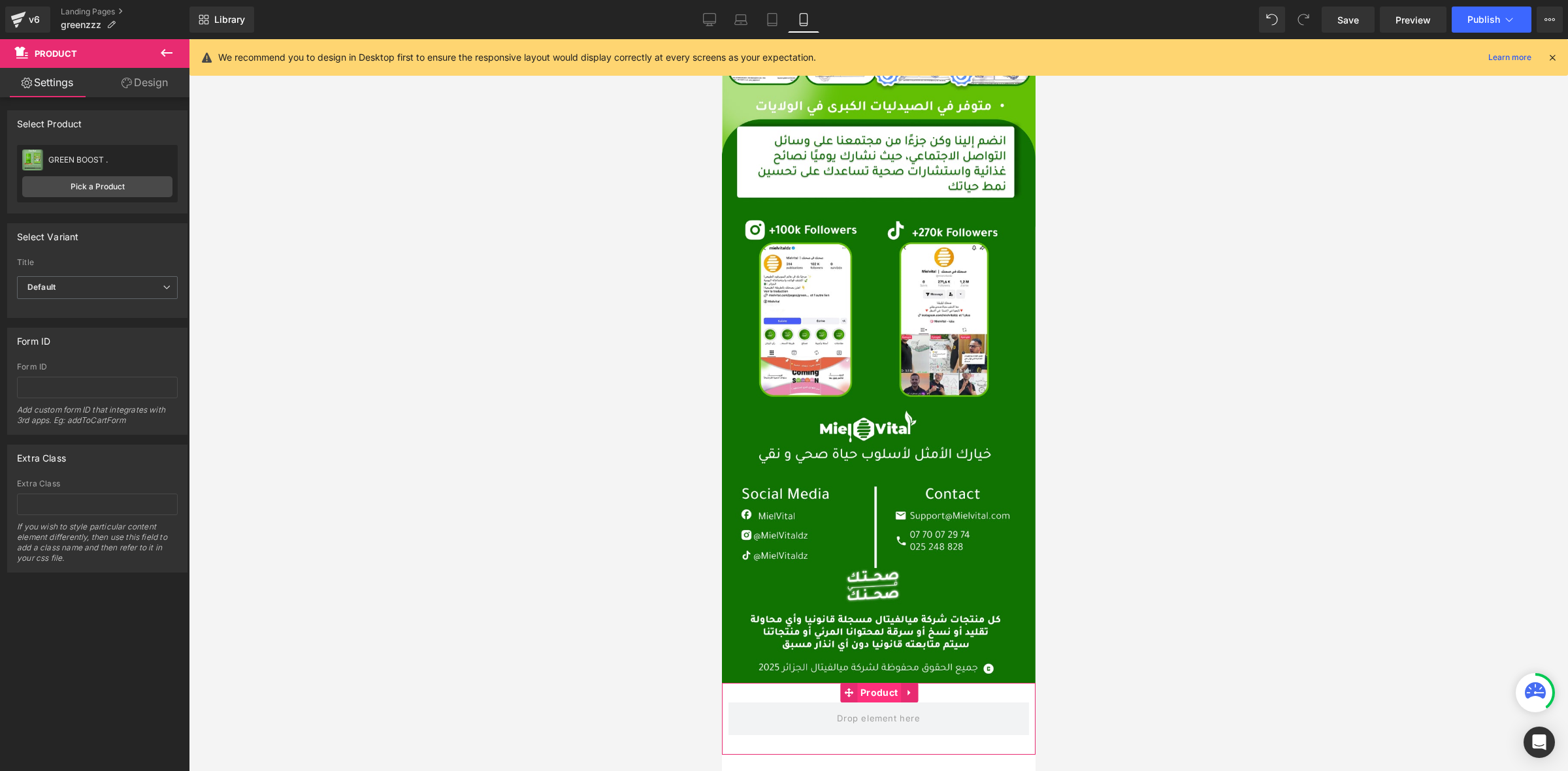
click at [880, 683] on span "Product" at bounding box center [878, 693] width 44 height 20
click at [106, 183] on link "Pick a Product" at bounding box center [97, 186] width 150 height 21
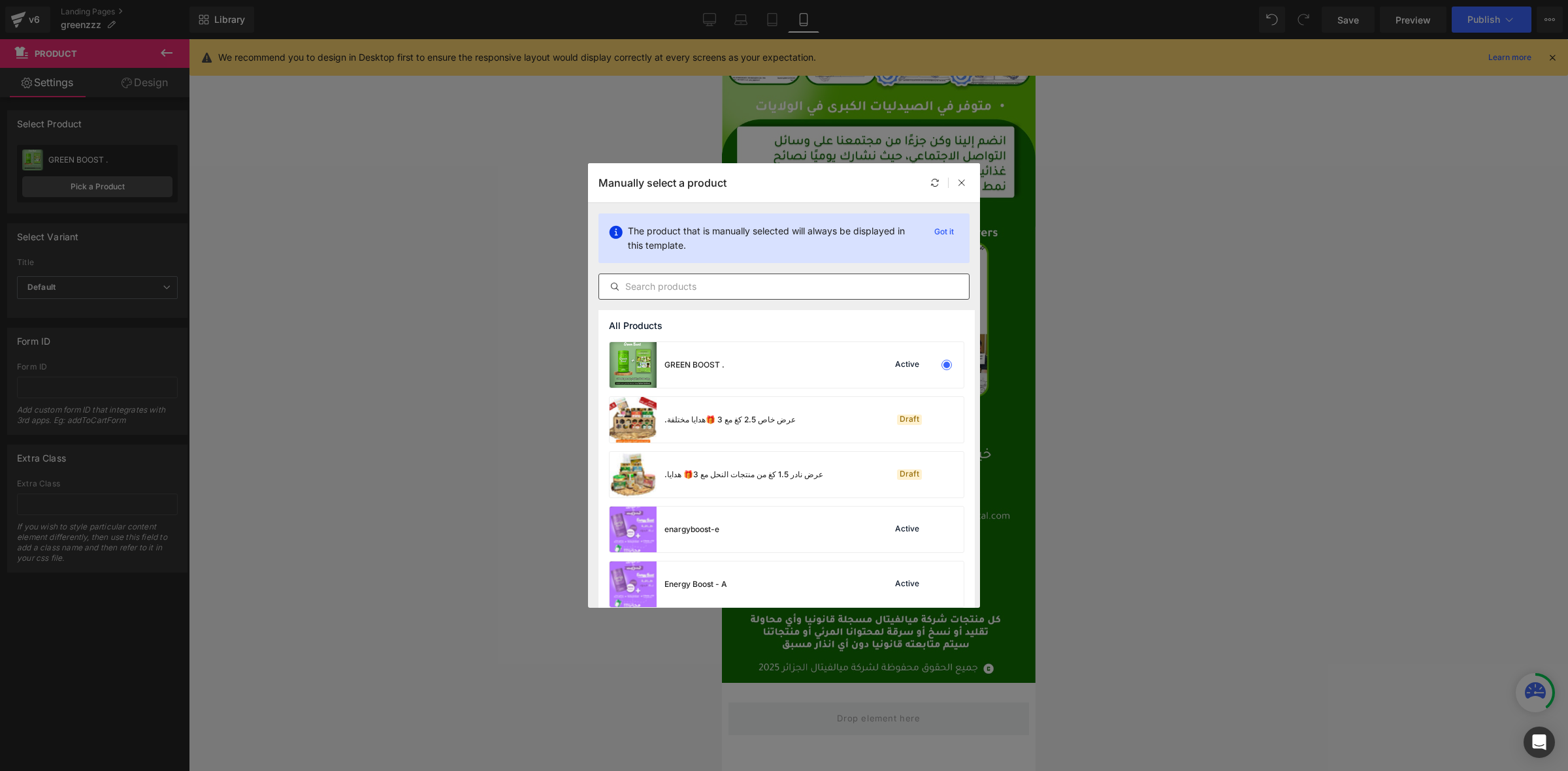
drag, startPoint x: 681, startPoint y: 295, endPoint x: 672, endPoint y: 290, distance: 10.3
click at [680, 295] on div at bounding box center [784, 286] width 371 height 26
click at [672, 290] on input "text" at bounding box center [783, 286] width 370 height 15
paste input "GREEN BOOST jl"
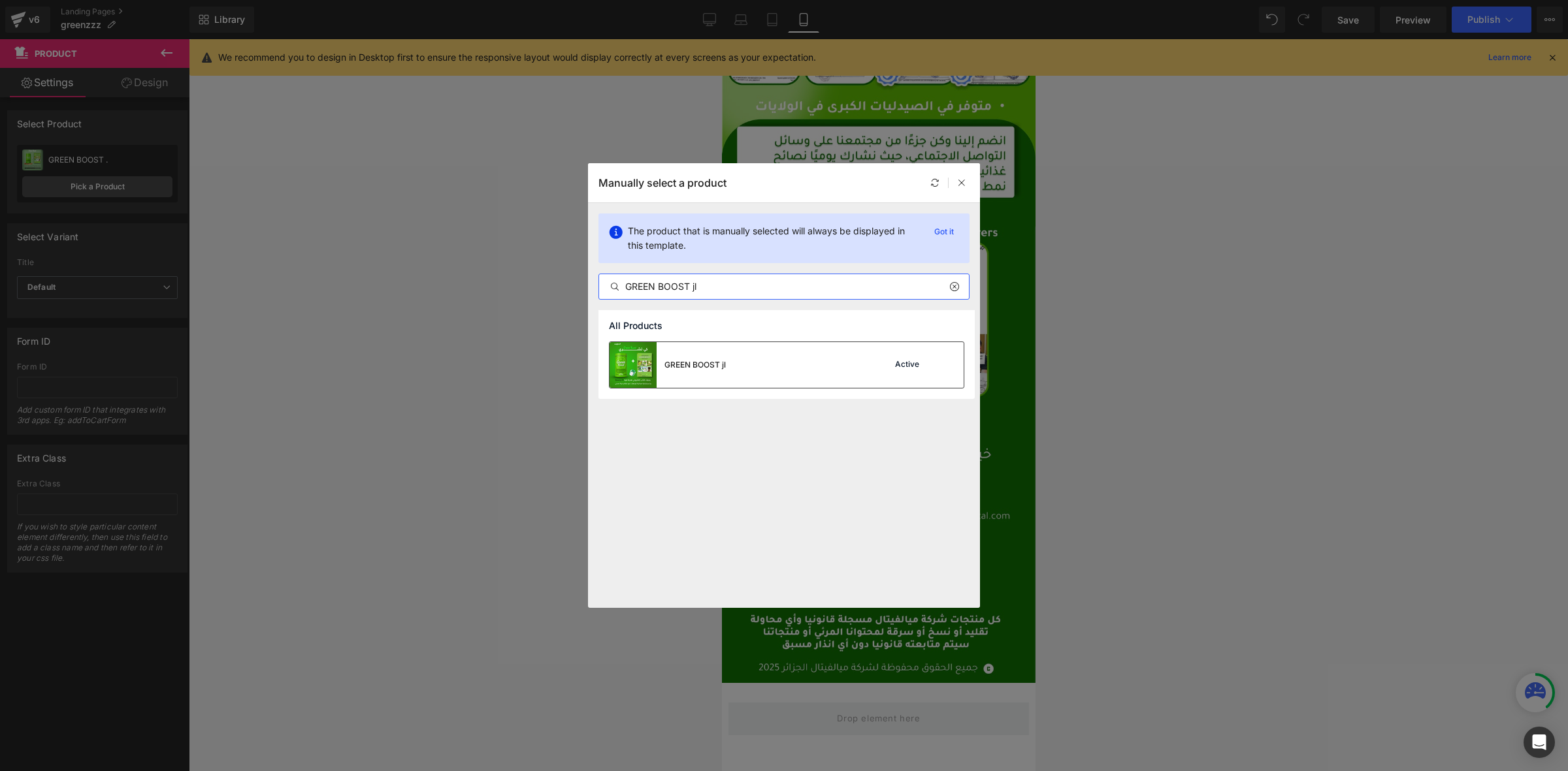
type input "GREEN BOOST jl"
click at [717, 371] on div "GREEN BOOST jl" at bounding box center [667, 365] width 116 height 46
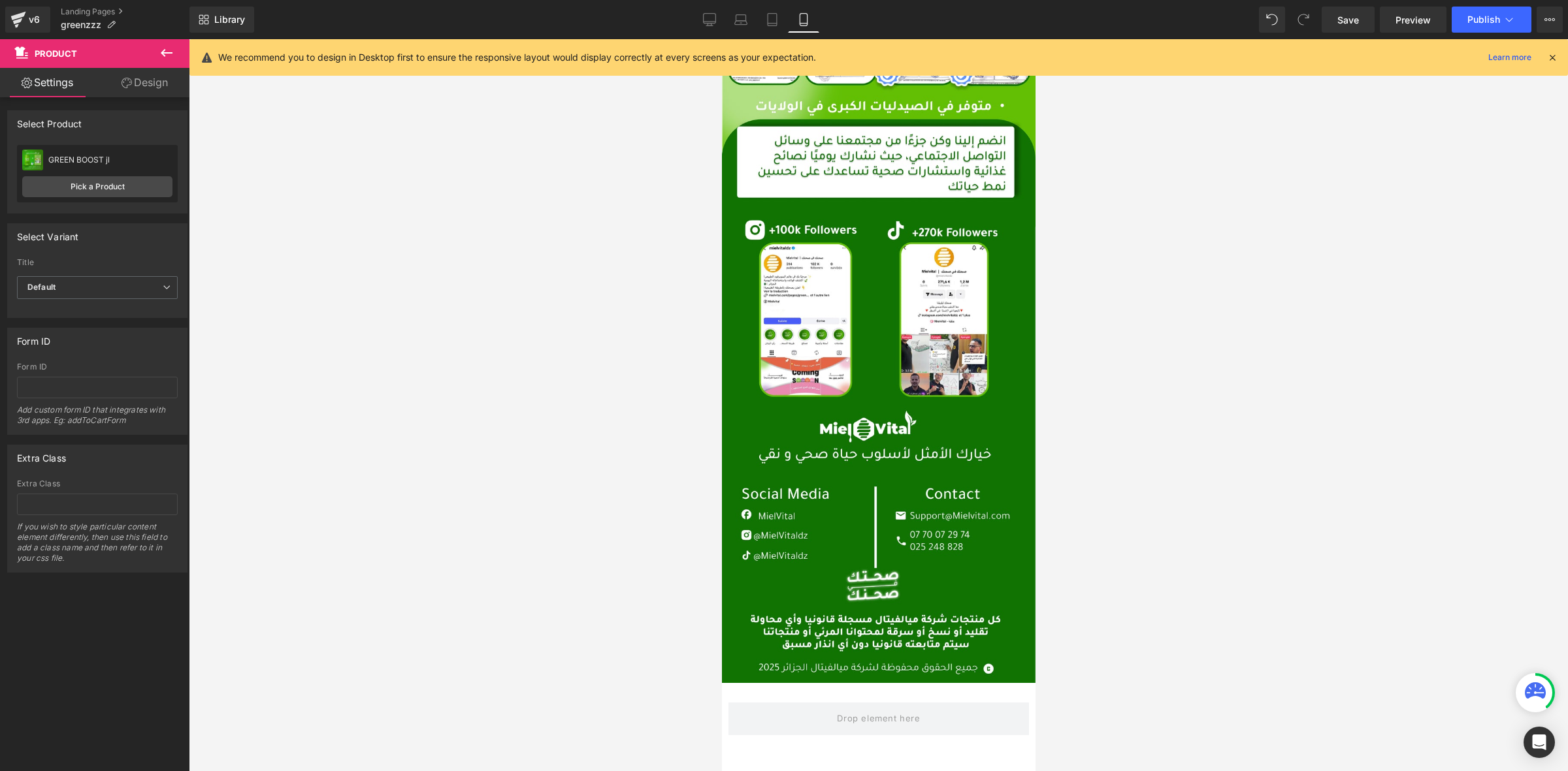
click at [553, 345] on div at bounding box center [878, 405] width 1379 height 731
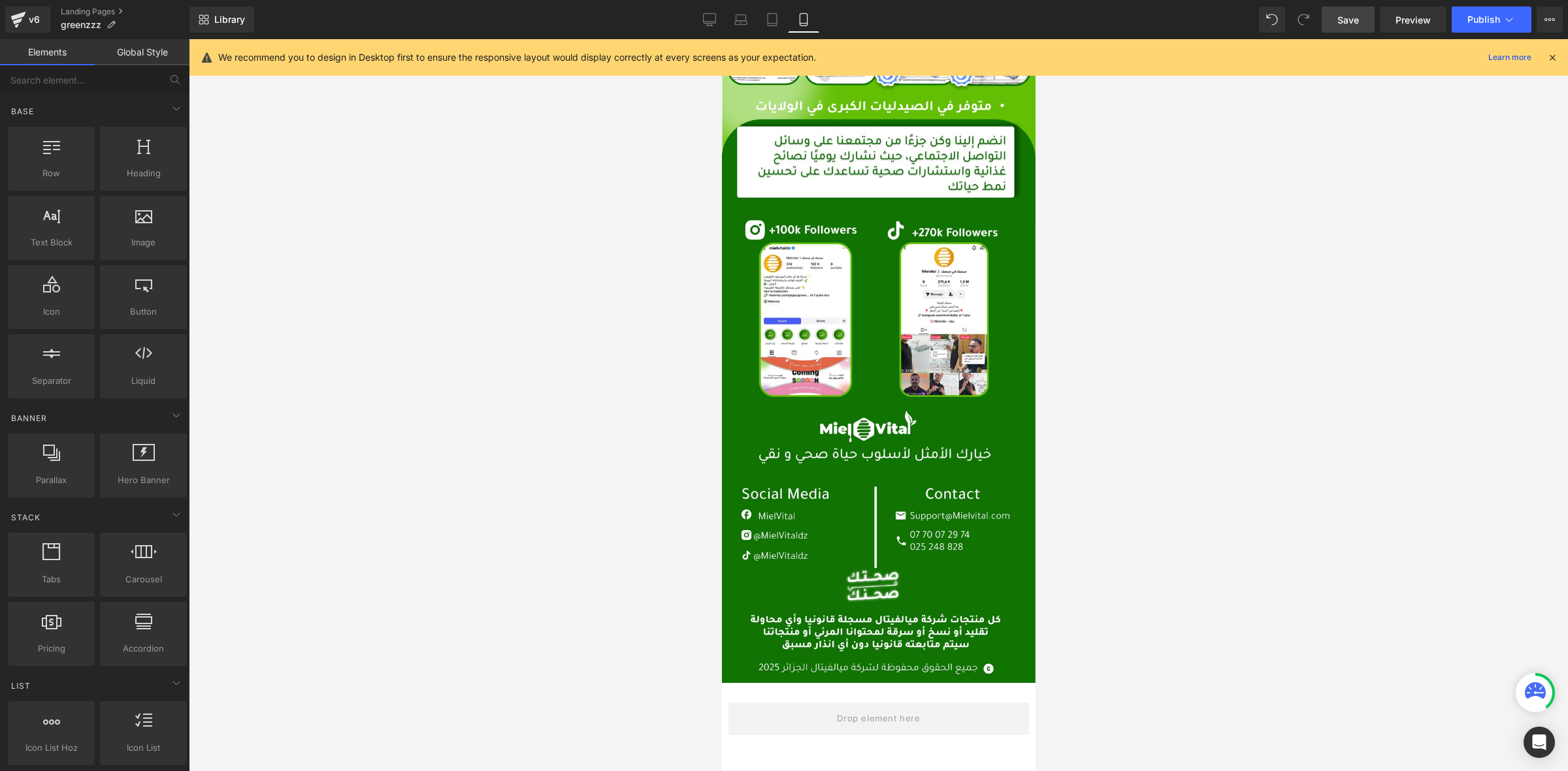
click at [1356, 13] on span "Save" at bounding box center [1348, 20] width 22 height 13
click at [1475, 21] on span "Publish" at bounding box center [1483, 20] width 32 height 11
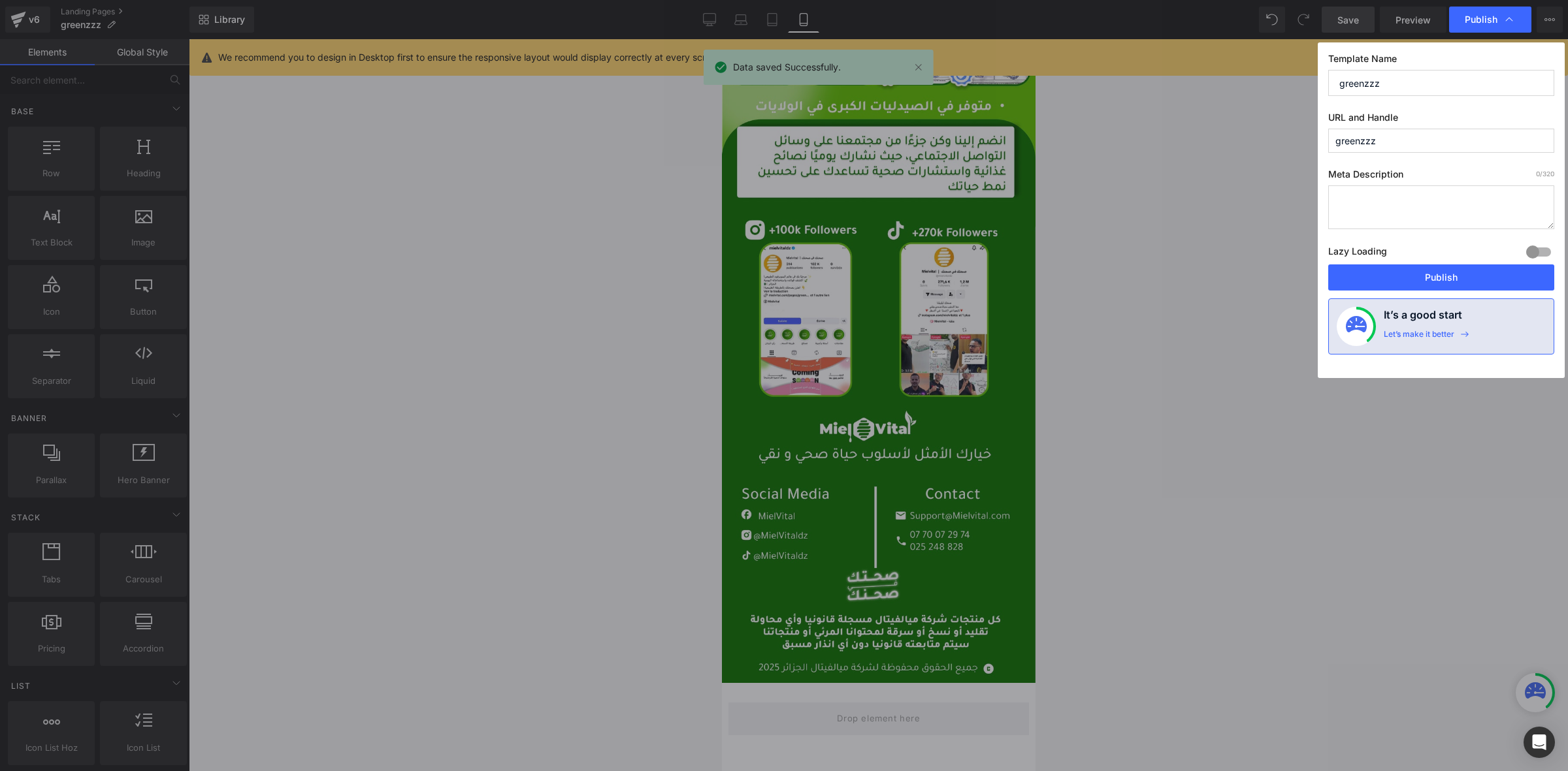
click at [1430, 279] on button "Publish" at bounding box center [1440, 277] width 226 height 26
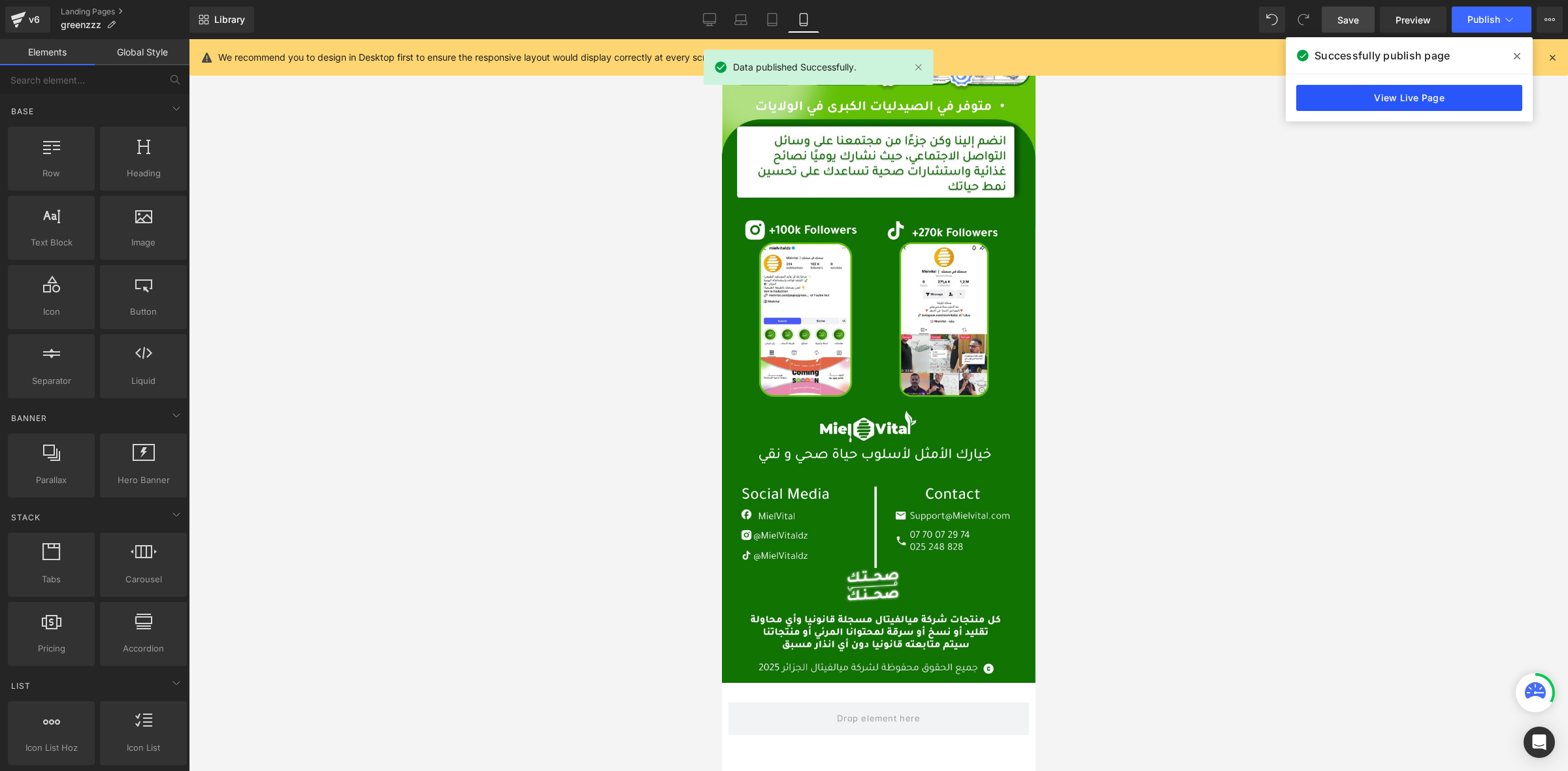
click at [1426, 100] on link "View Live Page" at bounding box center [1408, 97] width 226 height 26
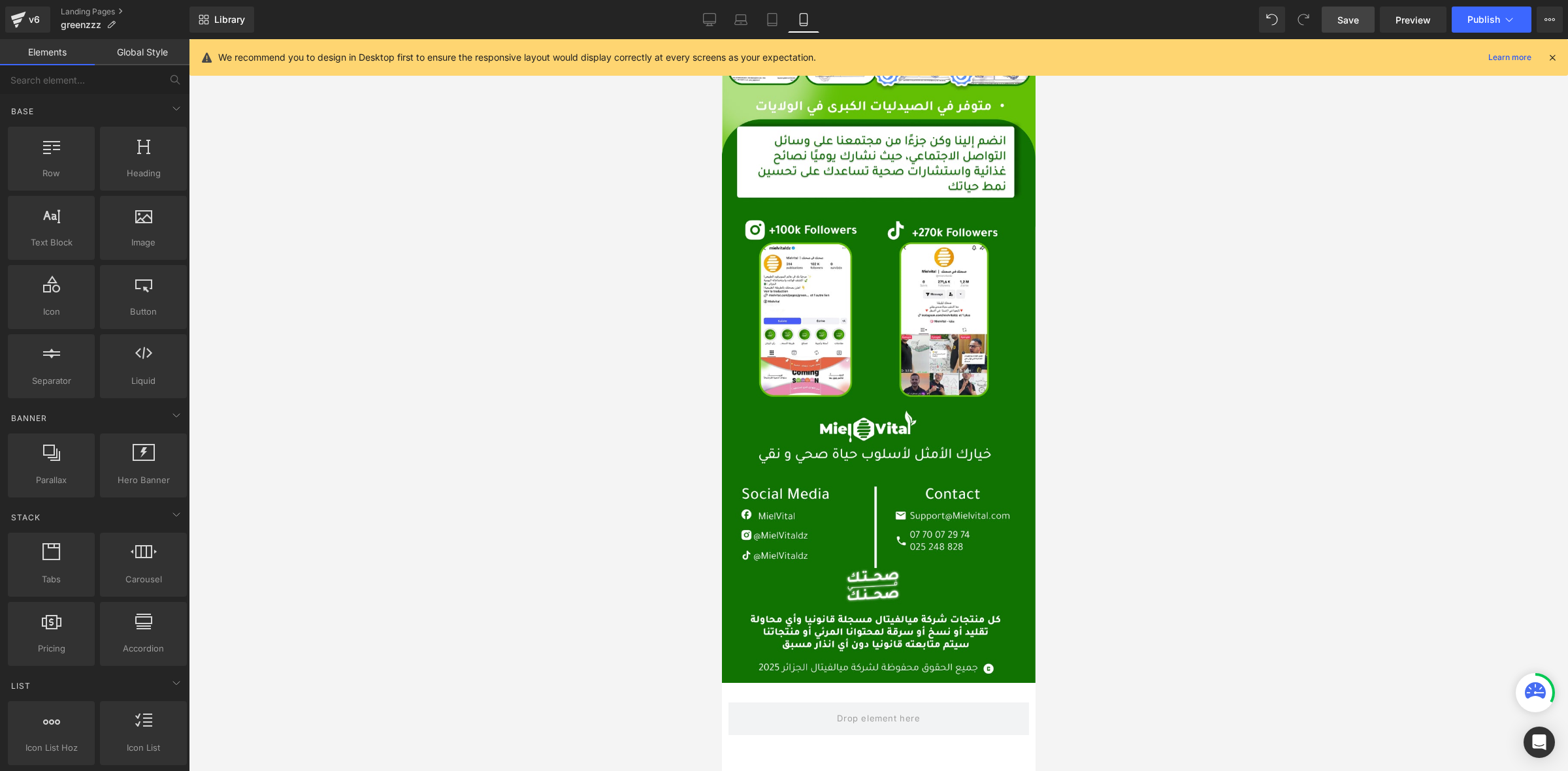
click at [459, 161] on div at bounding box center [878, 405] width 1379 height 731
click at [27, 24] on div "v6" at bounding box center [34, 19] width 16 height 17
